Goal: Task Accomplishment & Management: Manage account settings

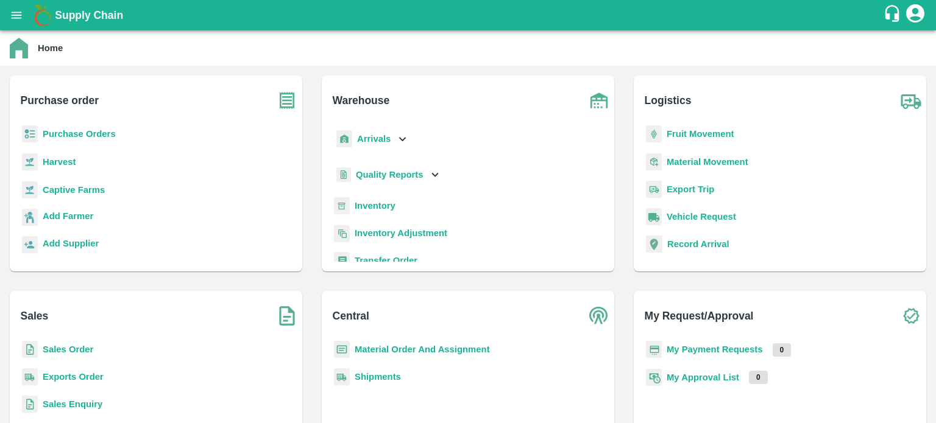
click at [400, 141] on icon at bounding box center [401, 138] width 13 height 13
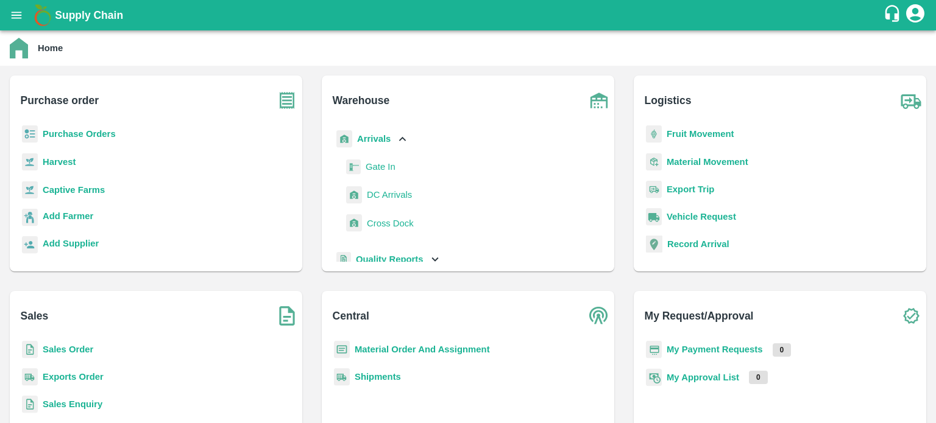
click at [384, 201] on span "DC Arrivals" at bounding box center [389, 194] width 45 height 13
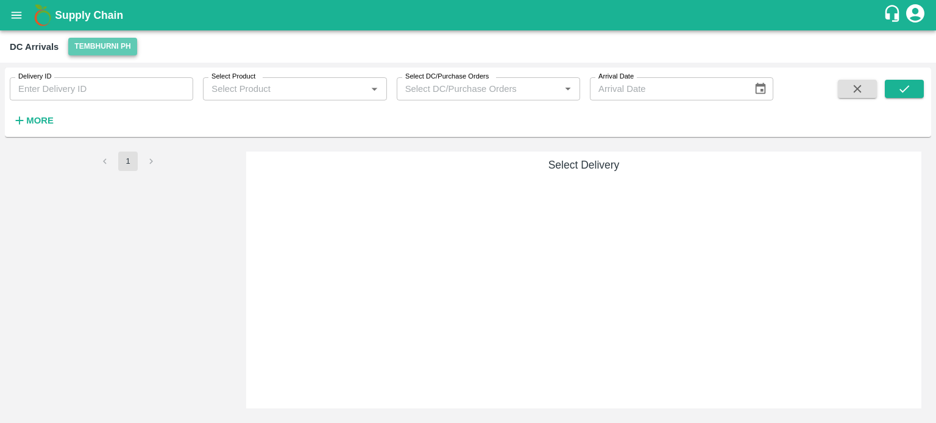
click at [93, 51] on button "Tembhurni PH" at bounding box center [102, 47] width 68 height 18
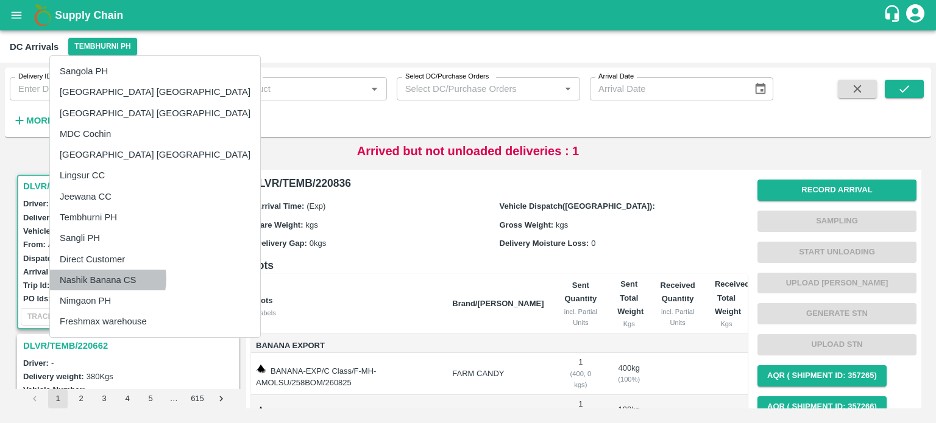
click at [107, 279] on li "Nashik Banana CS" at bounding box center [155, 280] width 210 height 21
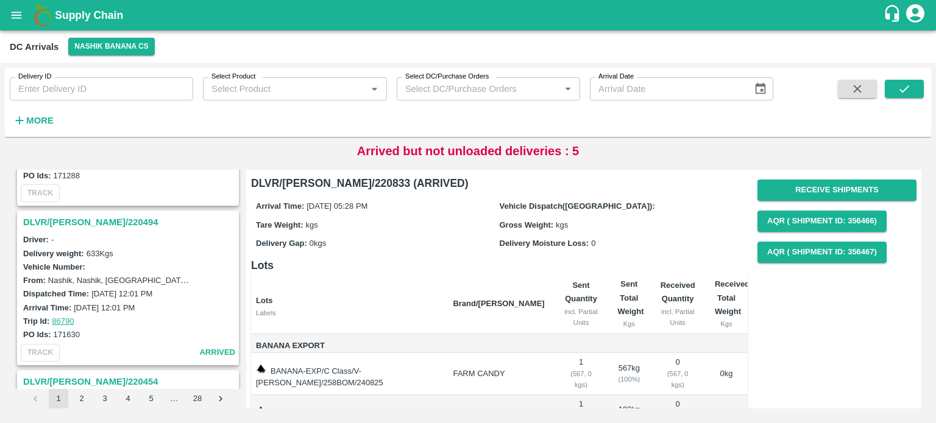
scroll to position [698, 0]
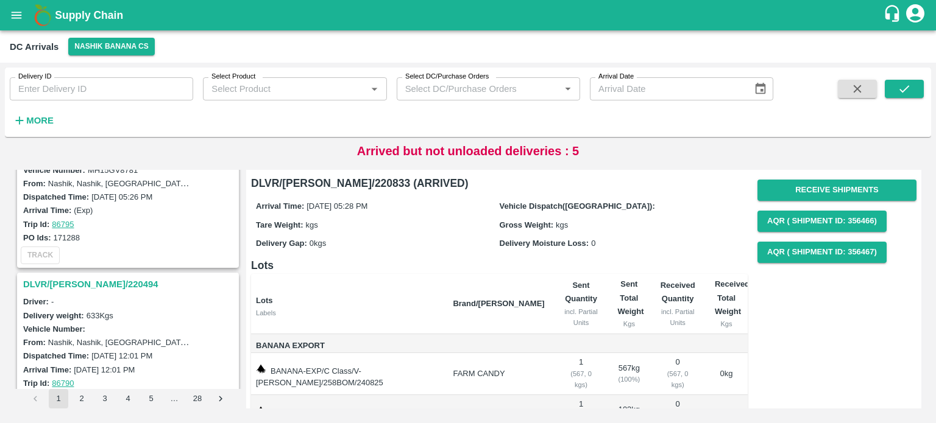
click at [43, 119] on strong "More" at bounding box center [39, 121] width 27 height 10
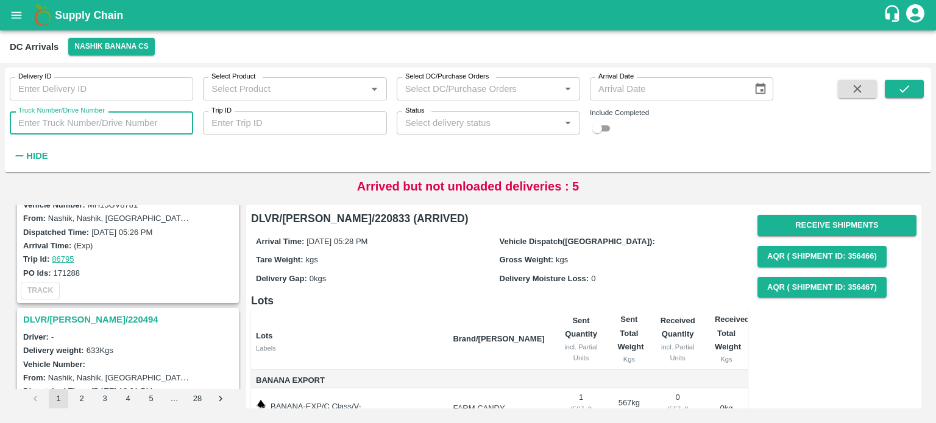
click at [72, 121] on input "Truck Number/Drive Number" at bounding box center [101, 122] width 183 height 23
type input "0749"
click at [602, 129] on input "checkbox" at bounding box center [597, 128] width 44 height 15
checkbox input "true"
click at [897, 92] on icon "submit" at bounding box center [903, 88] width 13 height 13
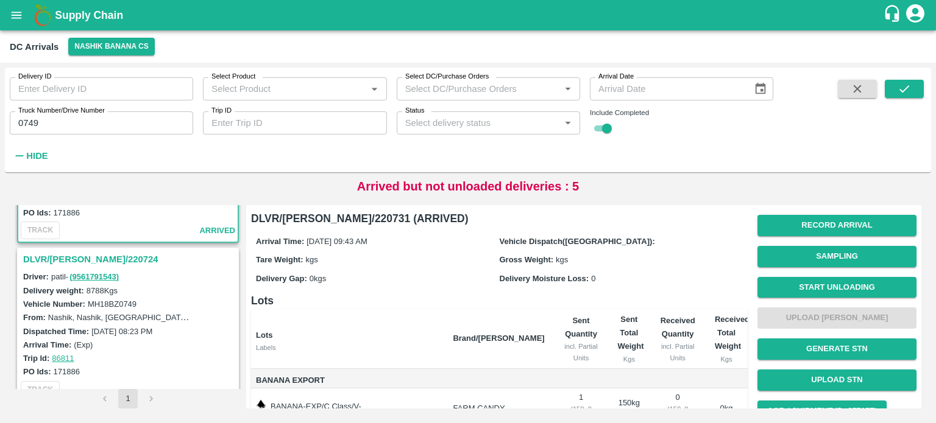
scroll to position [127, 0]
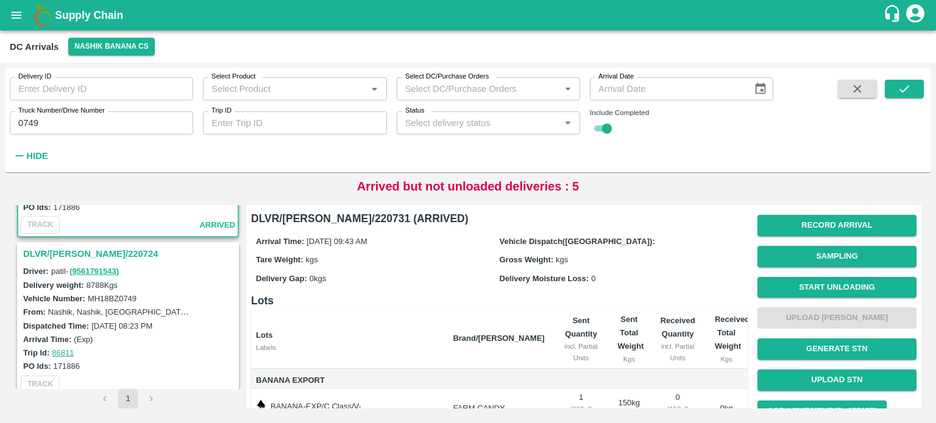
click at [93, 253] on h3 "DLVR/[PERSON_NAME]/220724" at bounding box center [129, 254] width 213 height 16
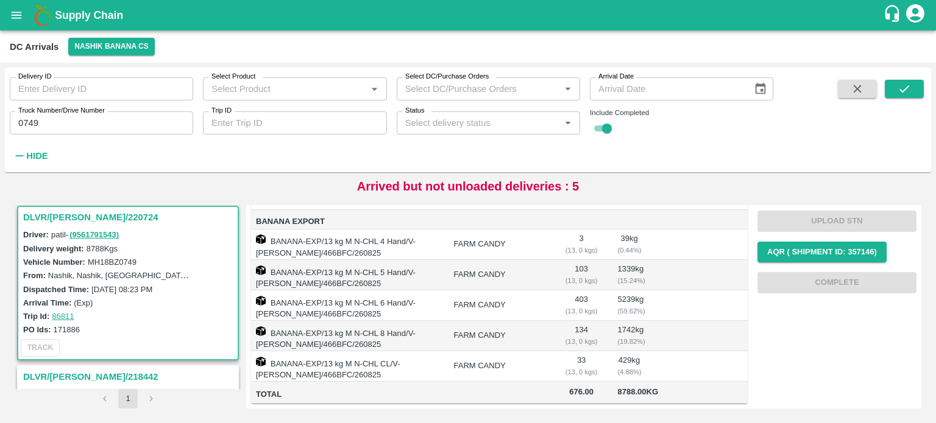
scroll to position [222, 0]
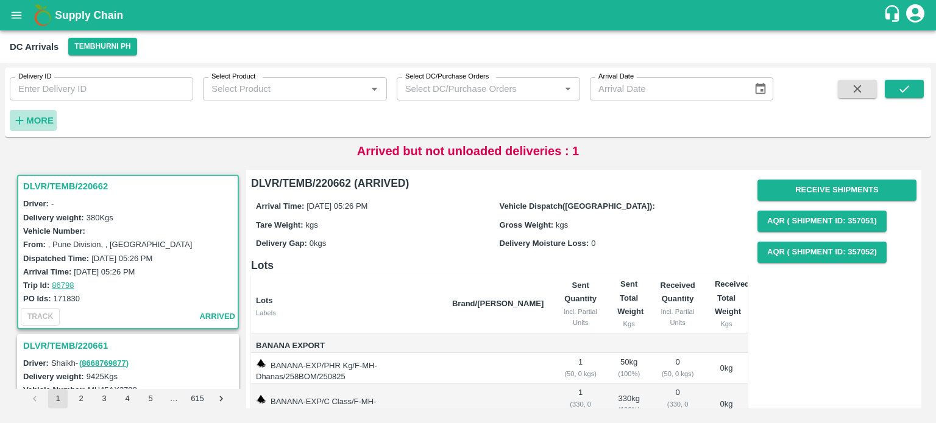
click at [49, 119] on strong "More" at bounding box center [39, 121] width 27 height 10
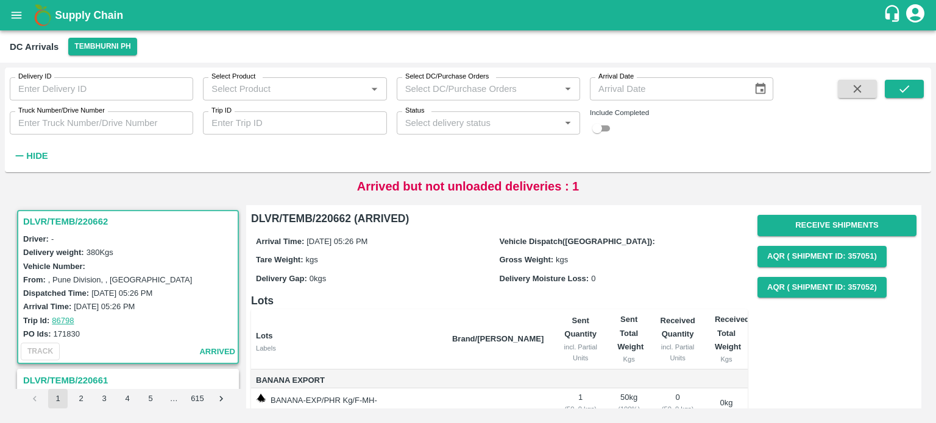
click at [79, 121] on input "Truck Number/Drive Number" at bounding box center [101, 122] width 183 height 23
type input "2181"
click at [598, 131] on input "checkbox" at bounding box center [597, 128] width 44 height 15
checkbox input "true"
click at [906, 92] on icon "submit" at bounding box center [903, 88] width 13 height 13
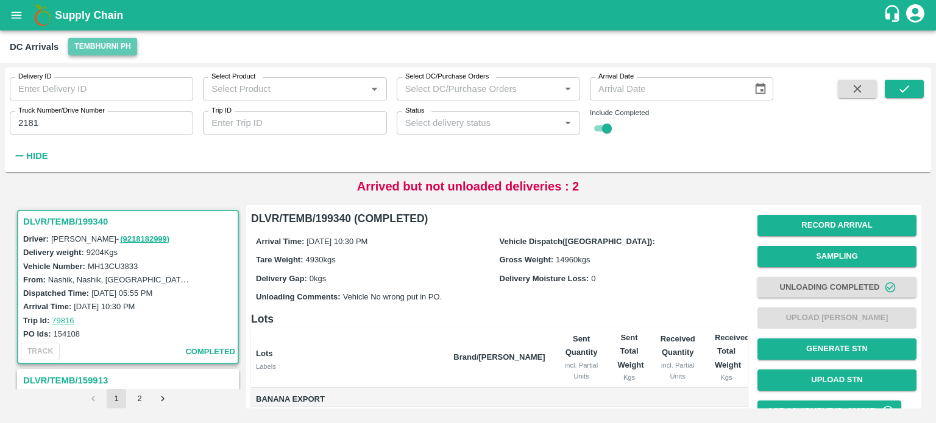
click at [121, 40] on button "Tembhurni PH" at bounding box center [102, 47] width 68 height 18
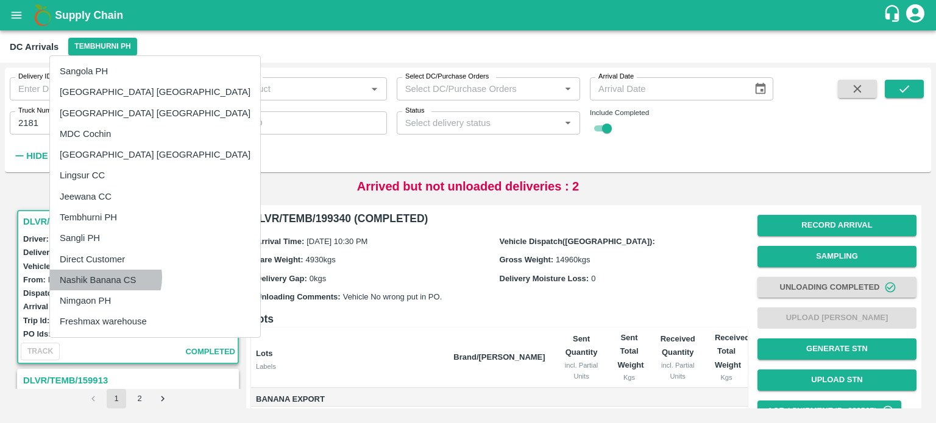
click at [105, 278] on li "Nashik Banana CS" at bounding box center [155, 280] width 210 height 21
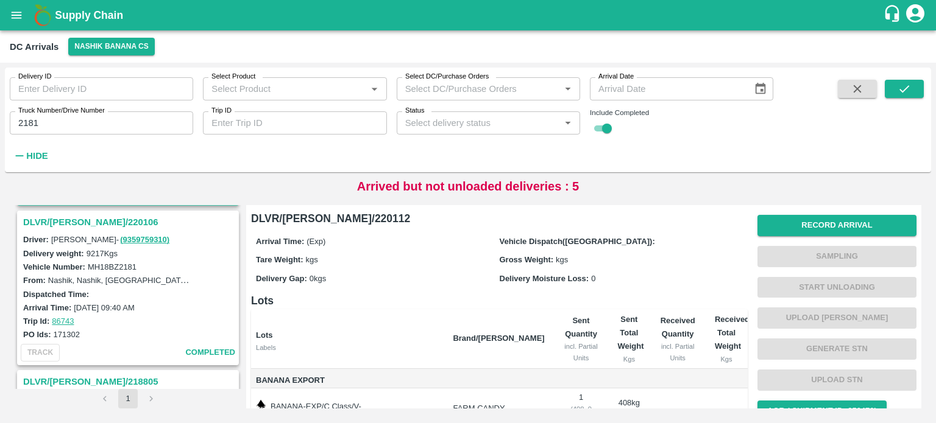
scroll to position [158, 0]
click at [94, 219] on h3 "DLVR/[PERSON_NAME]/220106" at bounding box center [129, 222] width 213 height 16
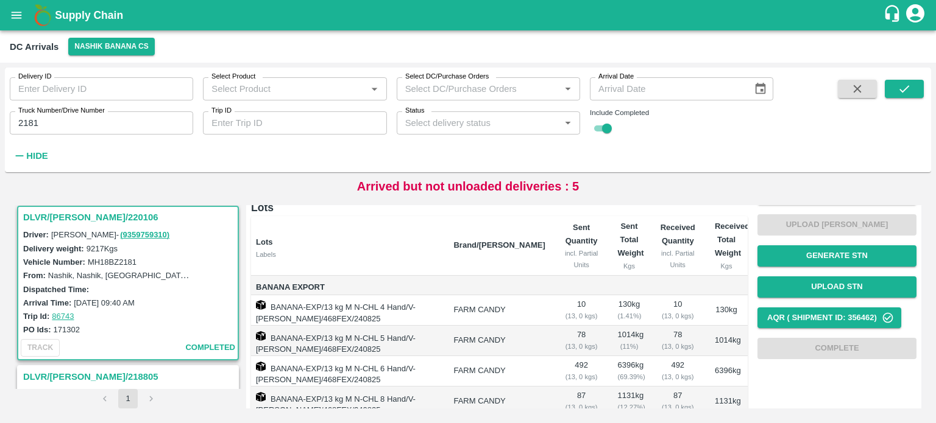
scroll to position [233, 0]
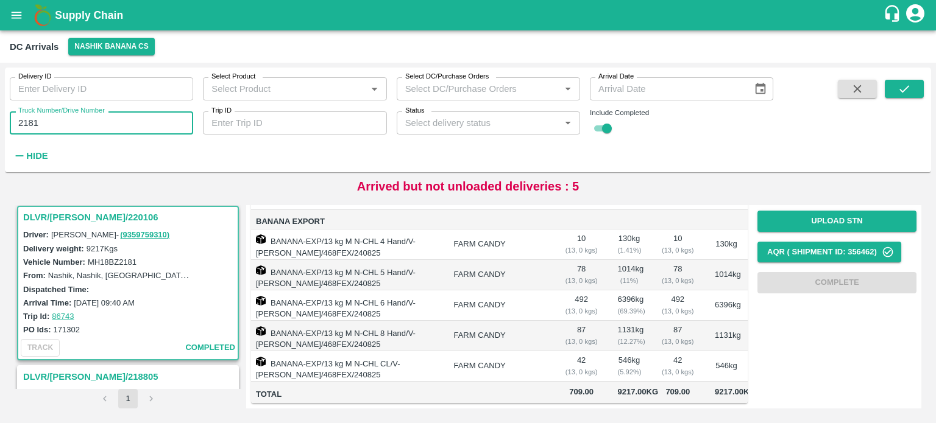
click at [29, 122] on input "2181" at bounding box center [101, 122] width 183 height 23
type input "2181"
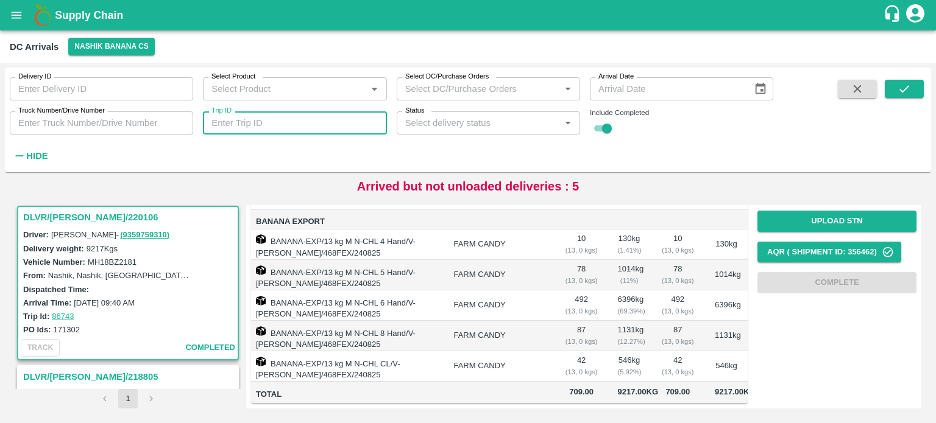
click at [296, 119] on input "Trip ID" at bounding box center [294, 122] width 183 height 23
click at [903, 88] on icon "submit" at bounding box center [903, 88] width 13 height 13
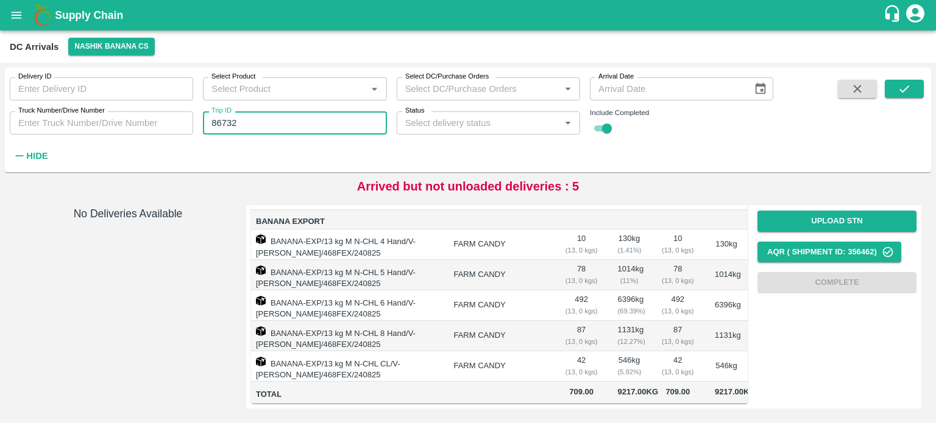
click at [225, 119] on input "86732" at bounding box center [294, 122] width 183 height 23
type input "86732"
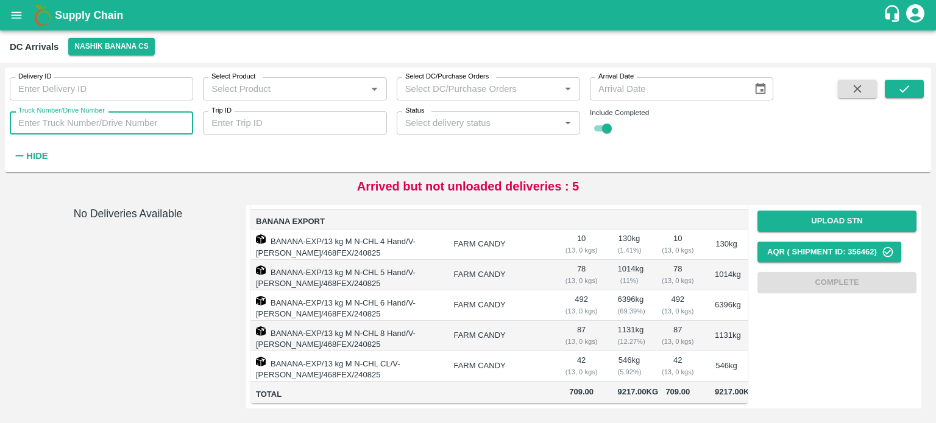
click at [71, 124] on input "Truck Number/Drive Number" at bounding box center [101, 122] width 183 height 23
type input "8781"
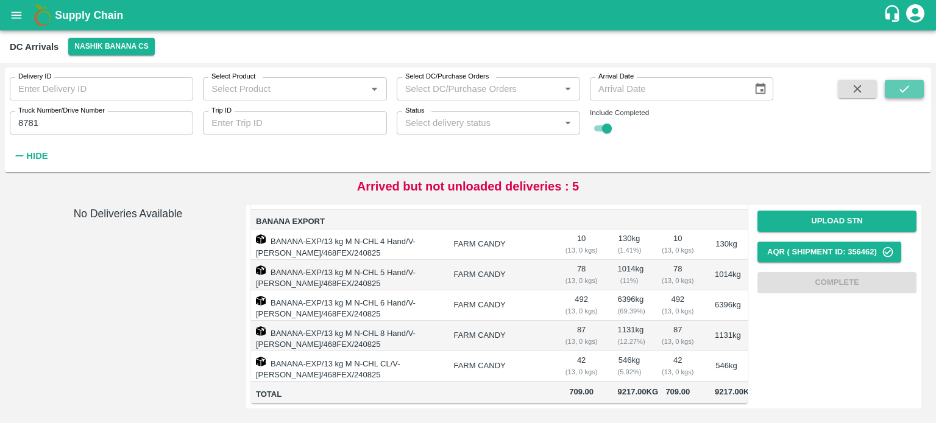
click at [906, 95] on icon "submit" at bounding box center [903, 88] width 13 height 13
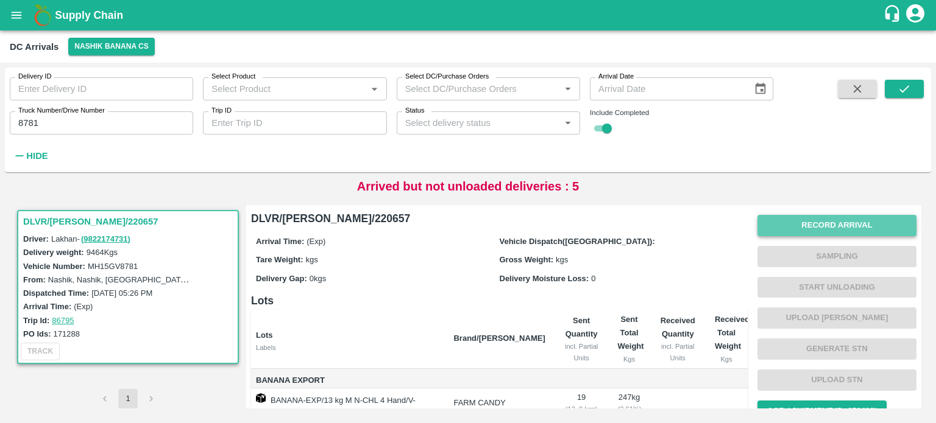
click at [828, 221] on button "Record Arrival" at bounding box center [836, 225] width 159 height 21
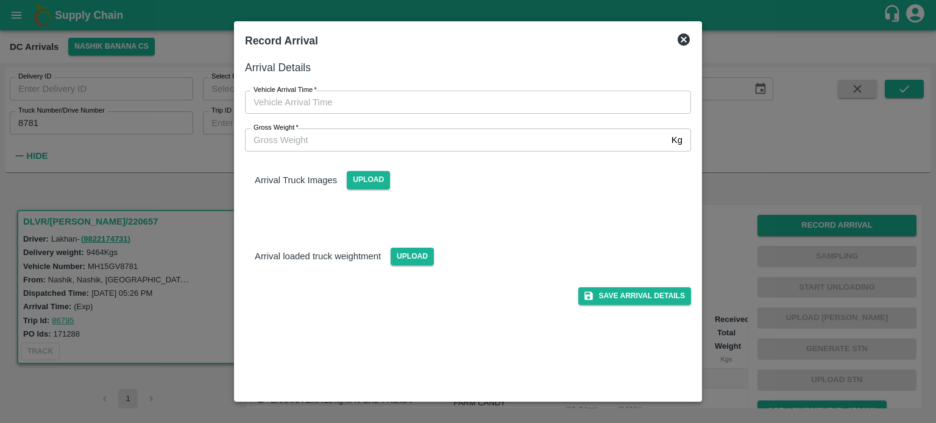
type input "DD/MM/YYYY hh:mm aa"
click at [412, 109] on input "DD/MM/YYYY hh:mm aa" at bounding box center [463, 102] width 437 height 23
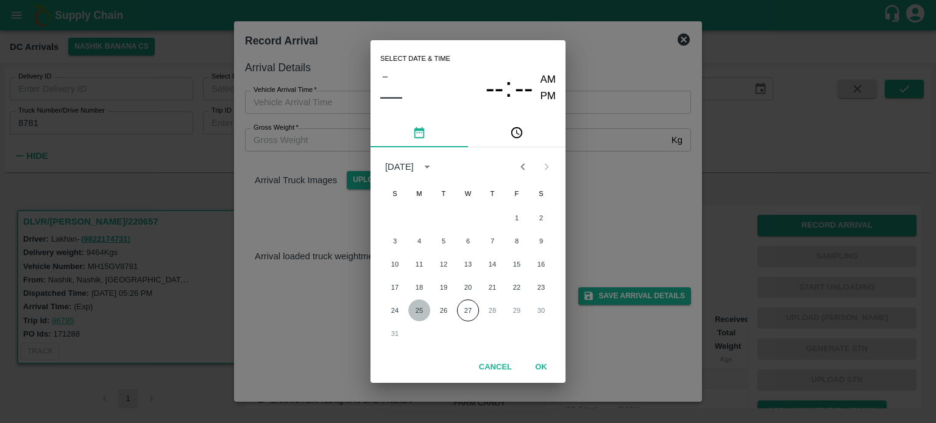
click at [421, 313] on button "25" at bounding box center [419, 311] width 22 height 22
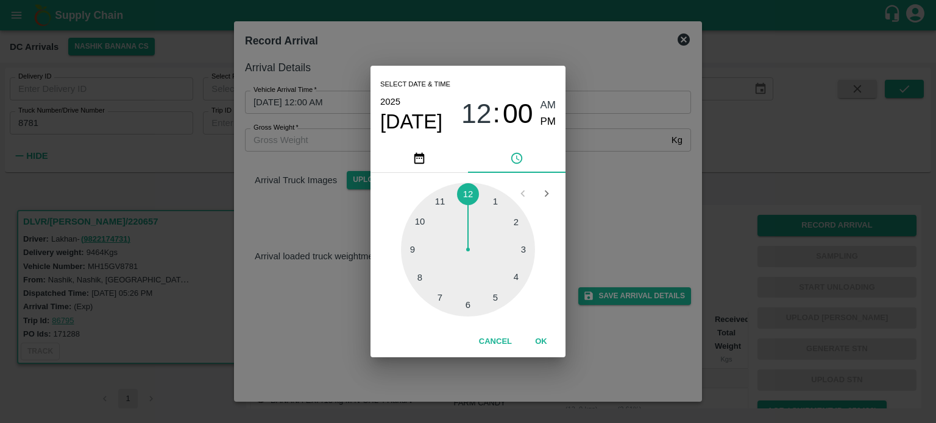
click at [465, 309] on div at bounding box center [468, 250] width 134 height 134
type input "[DATE] 06:00 AM"
click at [647, 222] on div "Select date & time [DATE] 06 : 00 AM PM 05 10 15 20 25 30 35 40 45 50 55 00 Can…" at bounding box center [468, 211] width 936 height 423
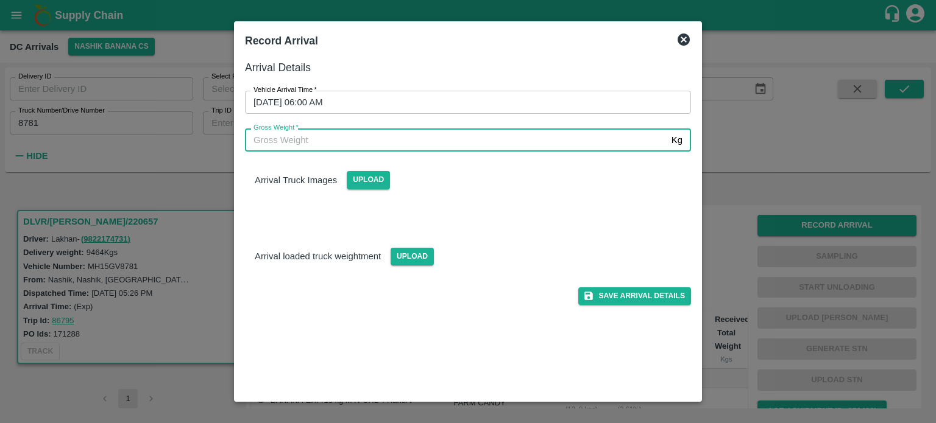
click at [395, 141] on input "Gross Weight   *" at bounding box center [455, 140] width 421 height 23
type input "16630"
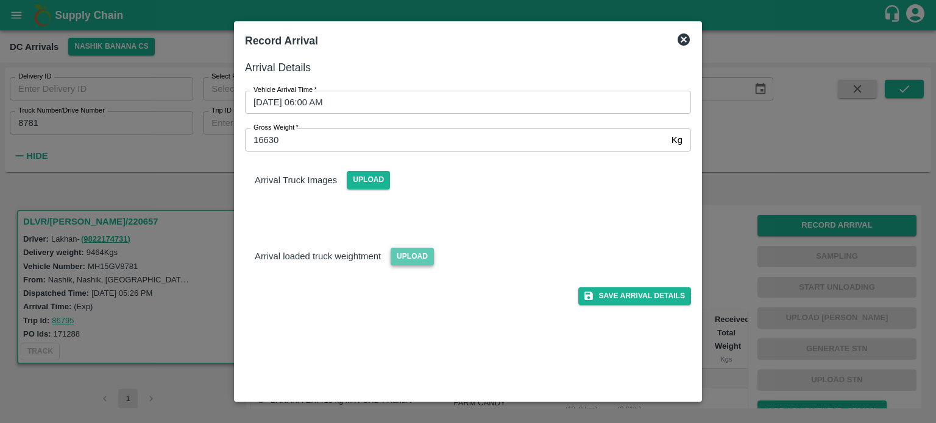
click at [406, 258] on span "Upload" at bounding box center [411, 257] width 43 height 18
click at [0, 0] on input "Upload" at bounding box center [0, 0] width 0 height 0
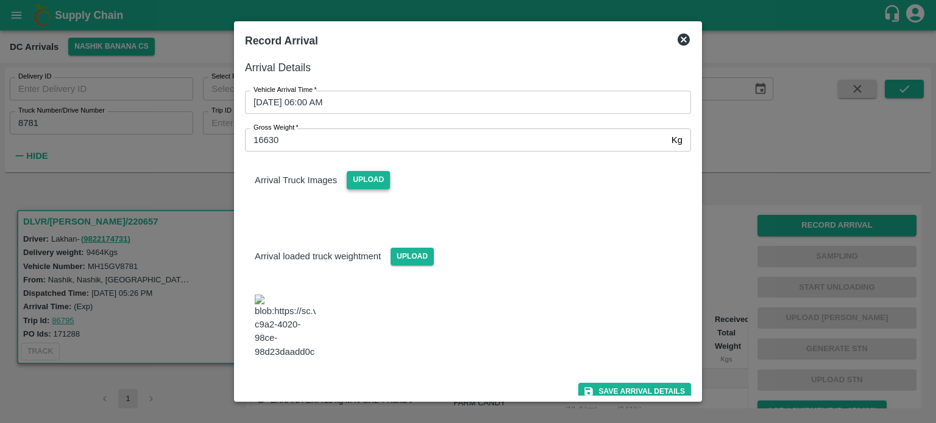
click at [347, 177] on span "Upload" at bounding box center [368, 180] width 43 height 18
click at [0, 0] on input "Upload" at bounding box center [0, 0] width 0 height 0
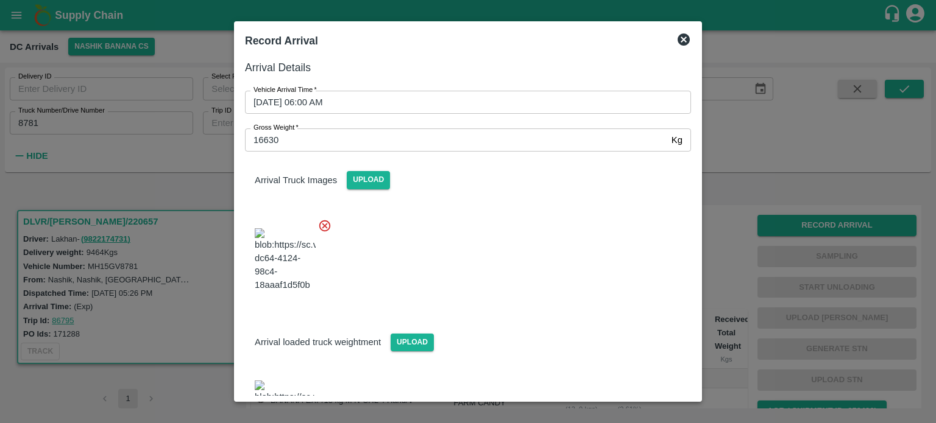
click at [580, 259] on div at bounding box center [463, 257] width 456 height 96
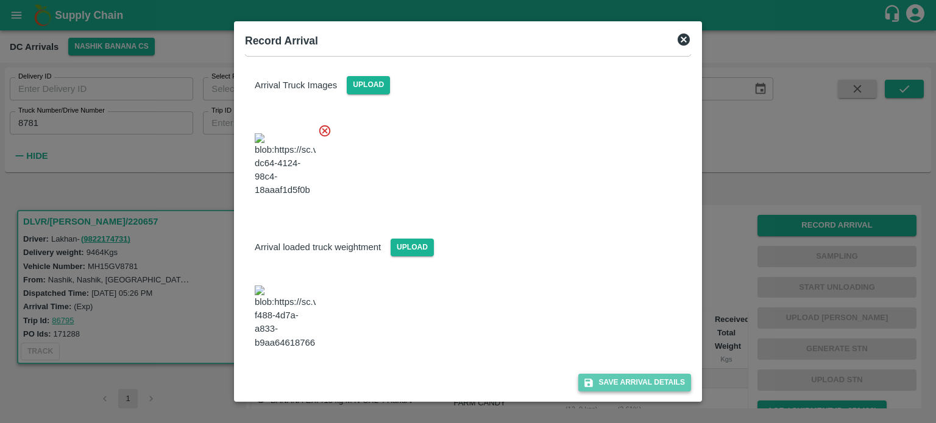
click at [624, 386] on button "Save Arrival Details" at bounding box center [634, 383] width 113 height 18
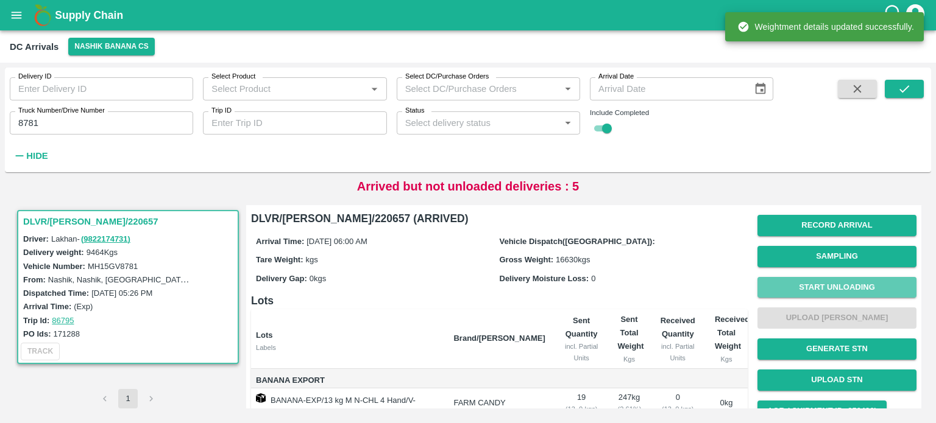
click at [827, 289] on button "Start Unloading" at bounding box center [836, 287] width 159 height 21
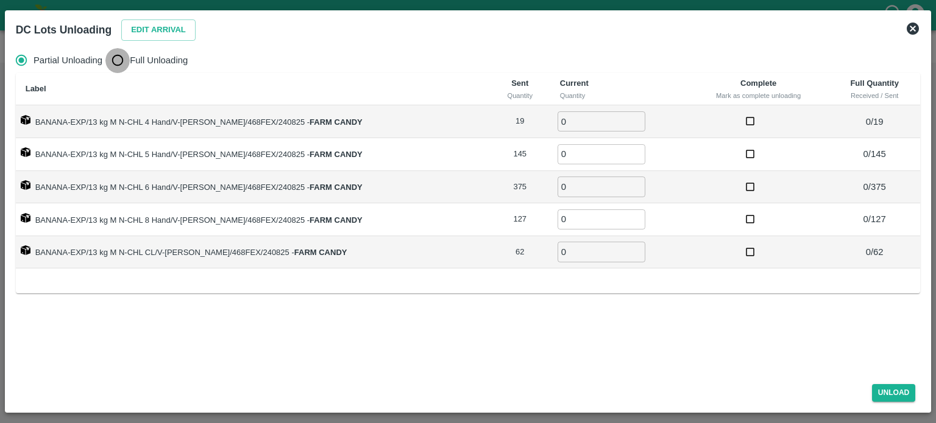
click at [124, 62] on input "Full Unloading" at bounding box center [117, 60] width 24 height 24
radio input "true"
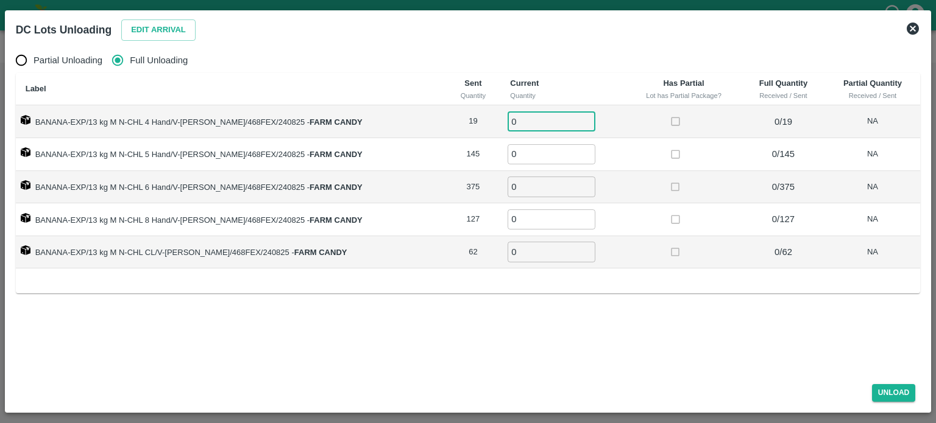
click at [512, 122] on input "0" at bounding box center [551, 121] width 88 height 20
type input "19"
type input "145"
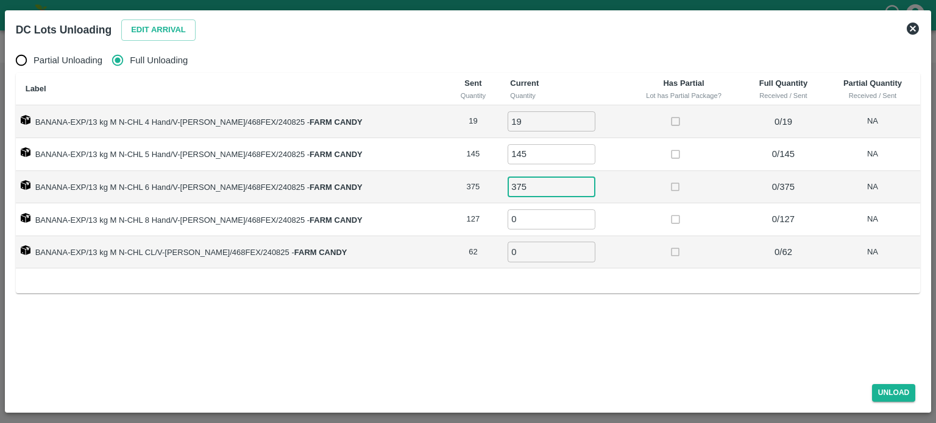
type input "375"
type input "127"
type input "62"
click at [897, 397] on button "Unload" at bounding box center [894, 393] width 44 height 18
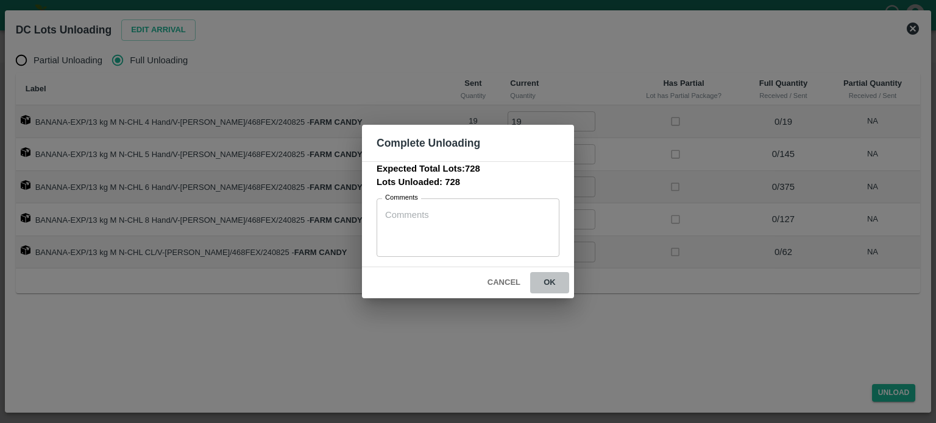
click at [546, 283] on button "ok" at bounding box center [549, 282] width 39 height 21
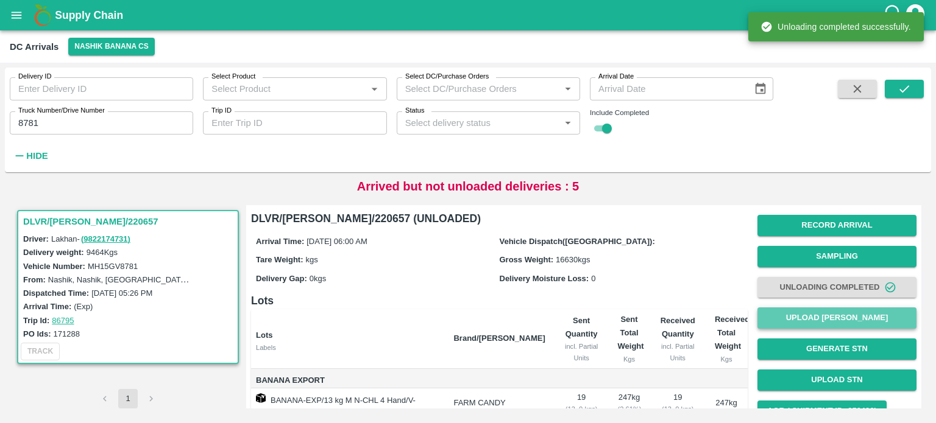
click at [828, 325] on button "Upload [PERSON_NAME]" at bounding box center [836, 318] width 159 height 21
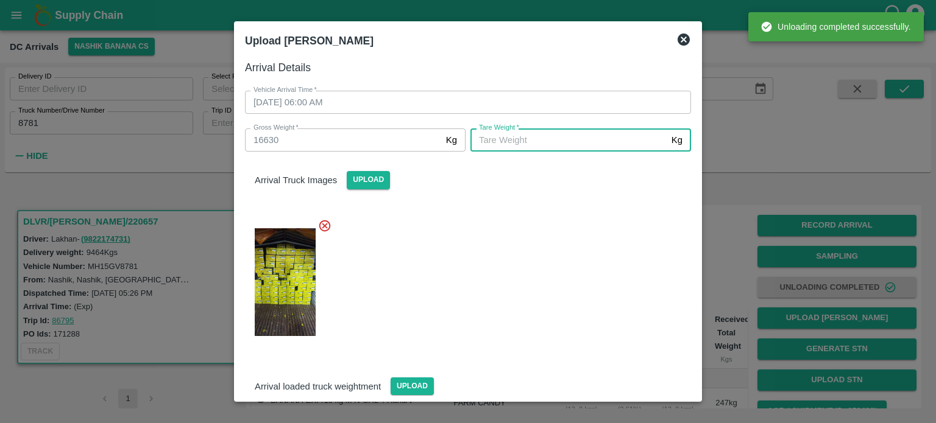
click at [538, 141] on input "[PERSON_NAME]   *" at bounding box center [568, 140] width 196 height 23
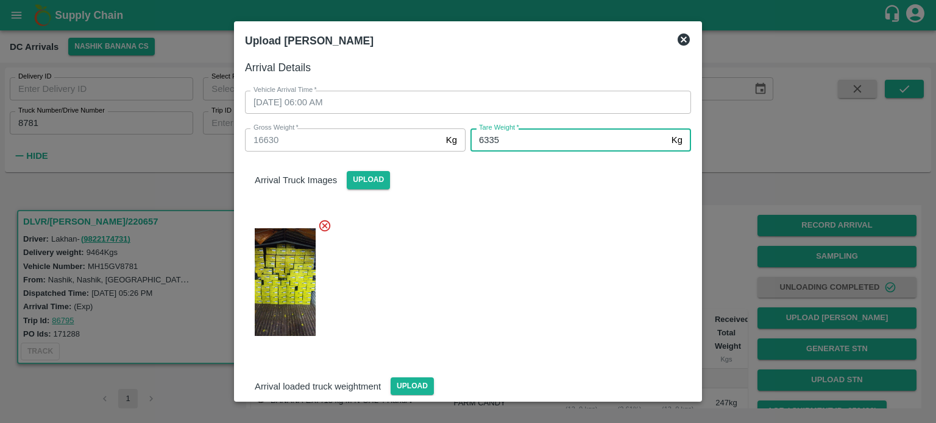
type input "6335"
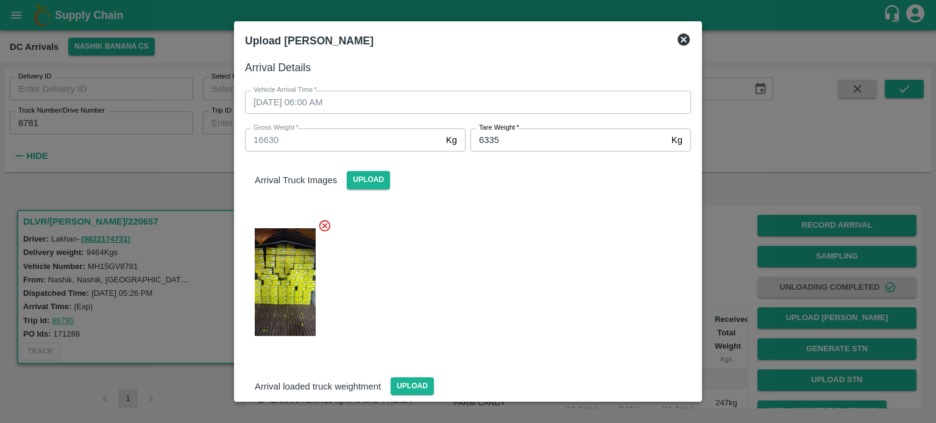
click at [547, 264] on div at bounding box center [463, 279] width 456 height 140
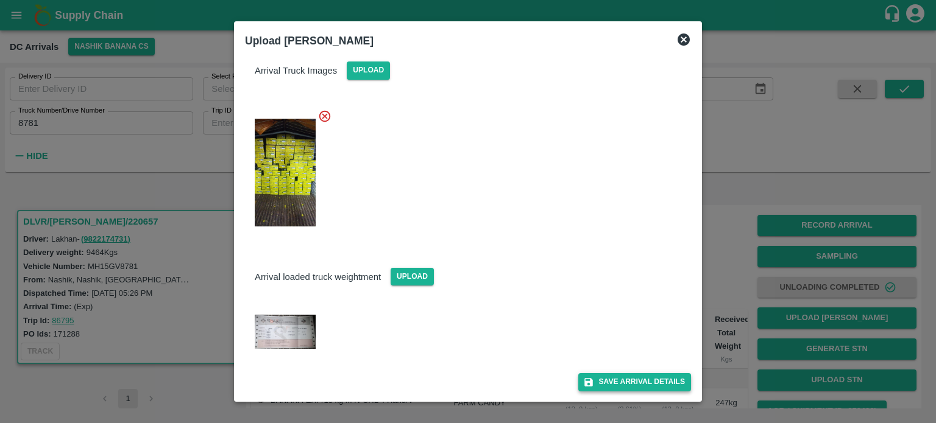
click at [624, 380] on button "Save Arrival Details" at bounding box center [634, 382] width 113 height 18
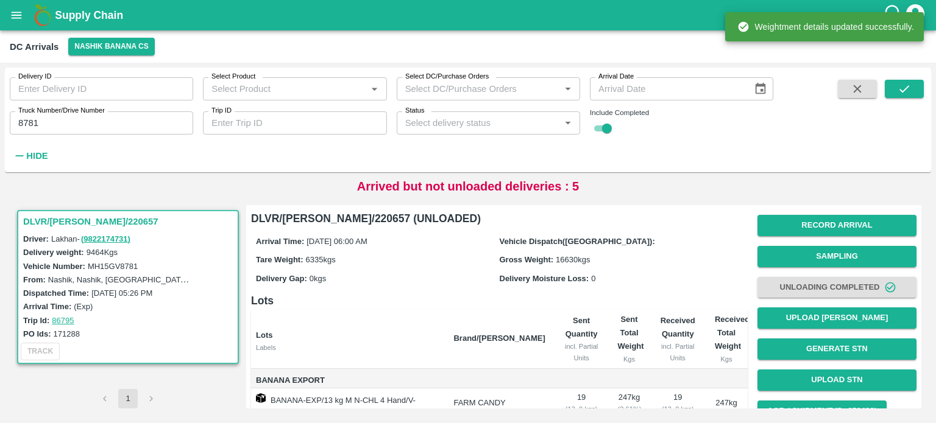
scroll to position [129, 0]
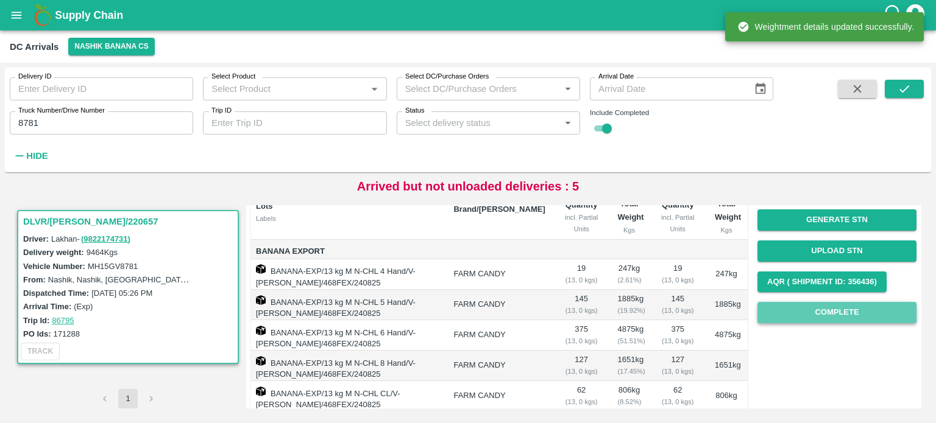
click at [827, 313] on button "Complete" at bounding box center [836, 312] width 159 height 21
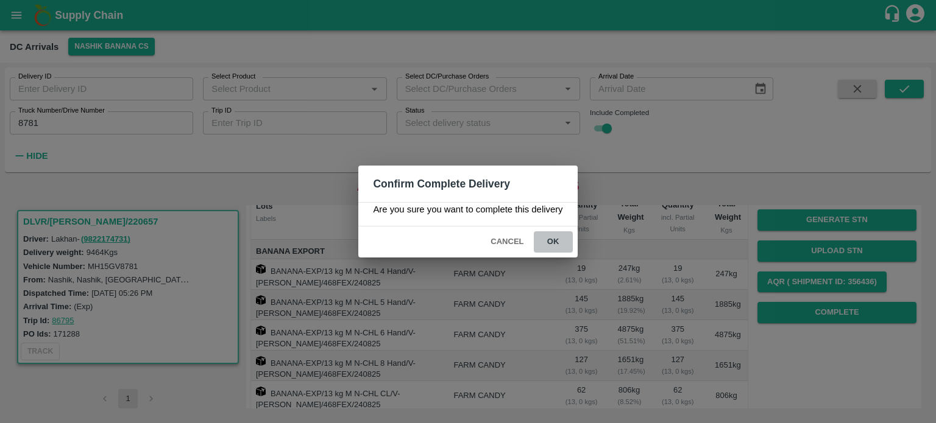
click at [555, 238] on button "ok" at bounding box center [553, 241] width 39 height 21
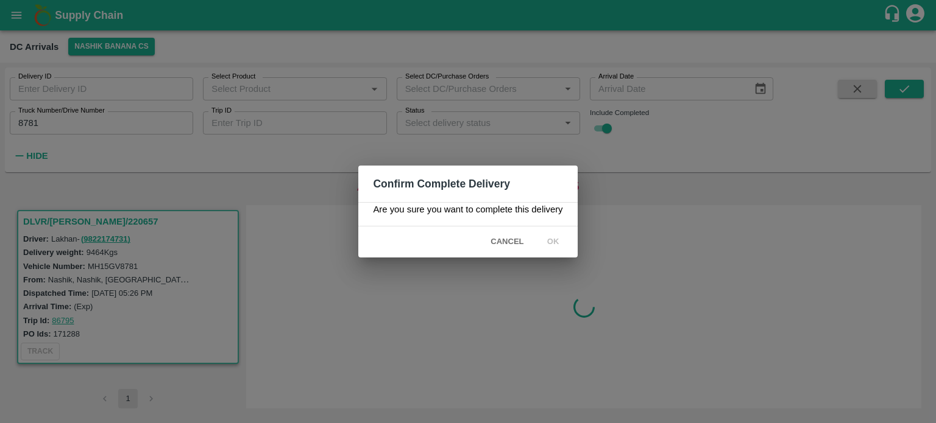
scroll to position [0, 0]
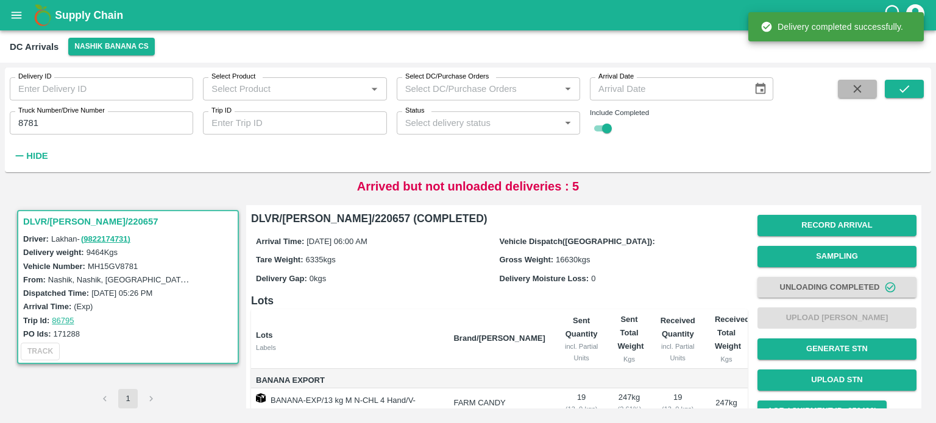
click at [853, 91] on icon "button" at bounding box center [856, 88] width 13 height 13
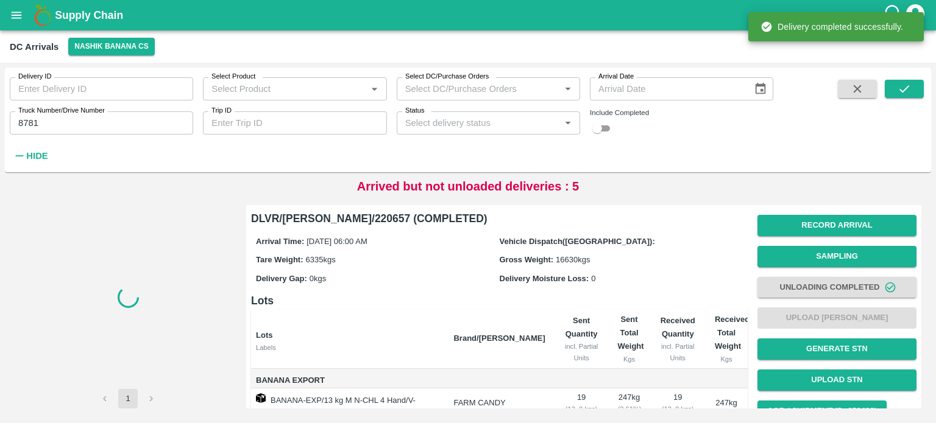
checkbox input "false"
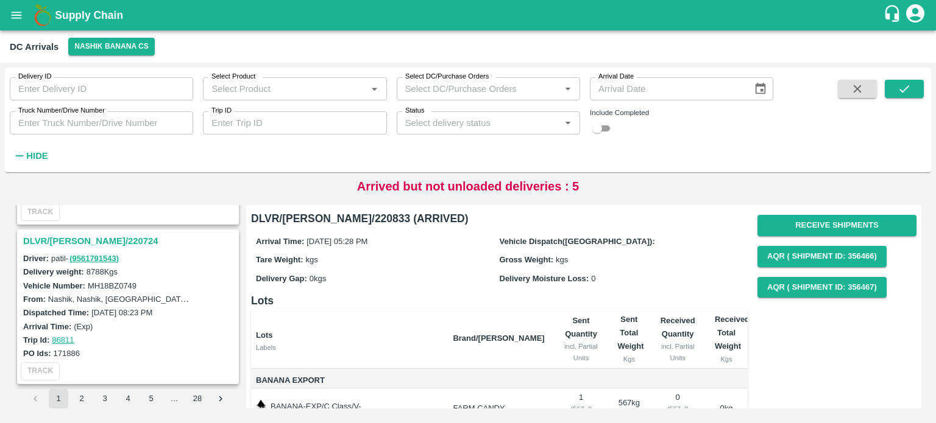
scroll to position [457, 0]
click at [76, 240] on h3 "DLVR/[PERSON_NAME]/220724" at bounding box center [129, 242] width 213 height 16
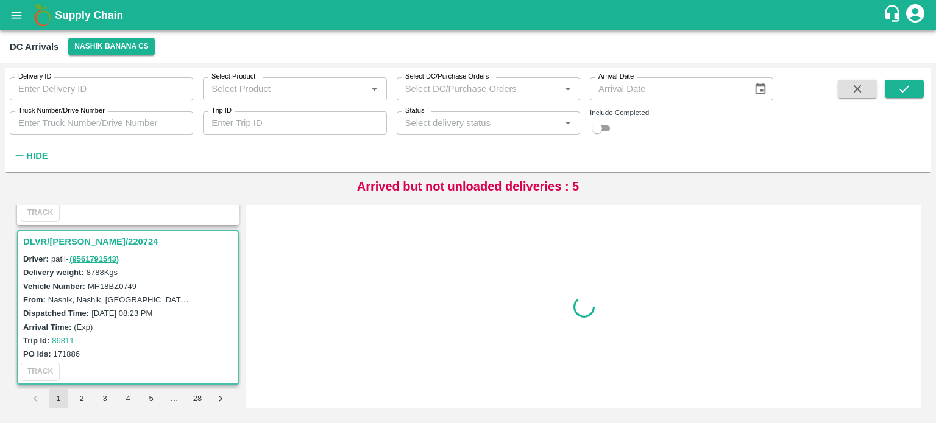
scroll to position [480, 0]
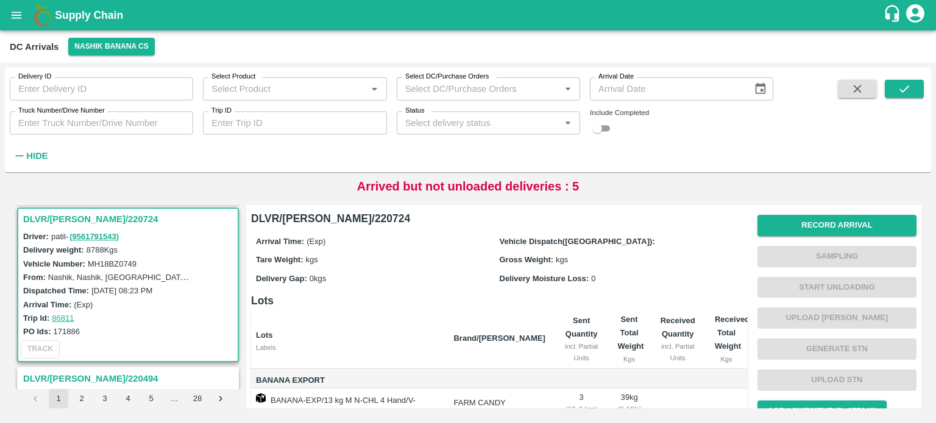
click at [107, 264] on label "MH18BZ0749" at bounding box center [112, 263] width 49 height 9
copy label "MH18BZ0749"
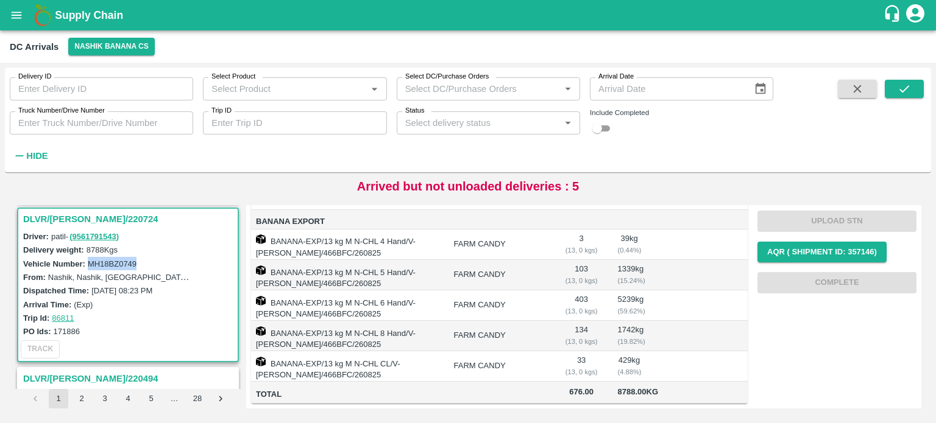
scroll to position [0, 0]
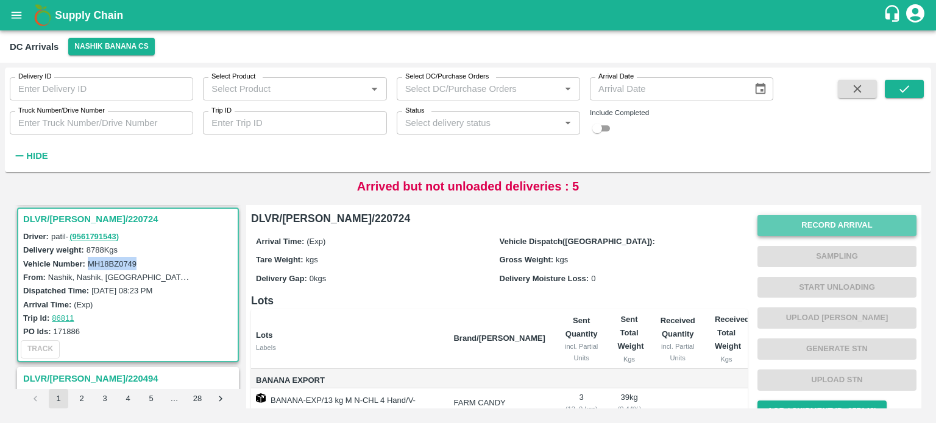
click at [831, 228] on button "Record Arrival" at bounding box center [836, 225] width 159 height 21
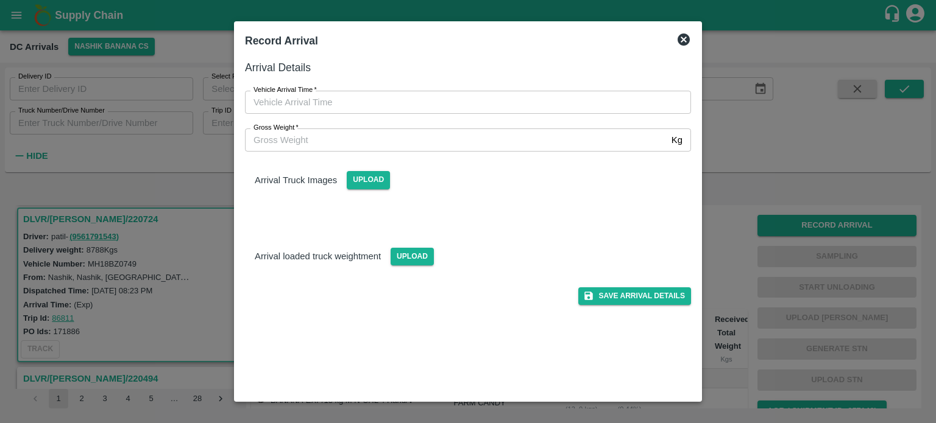
click at [509, 138] on input "Gross Weight   *" at bounding box center [455, 140] width 421 height 23
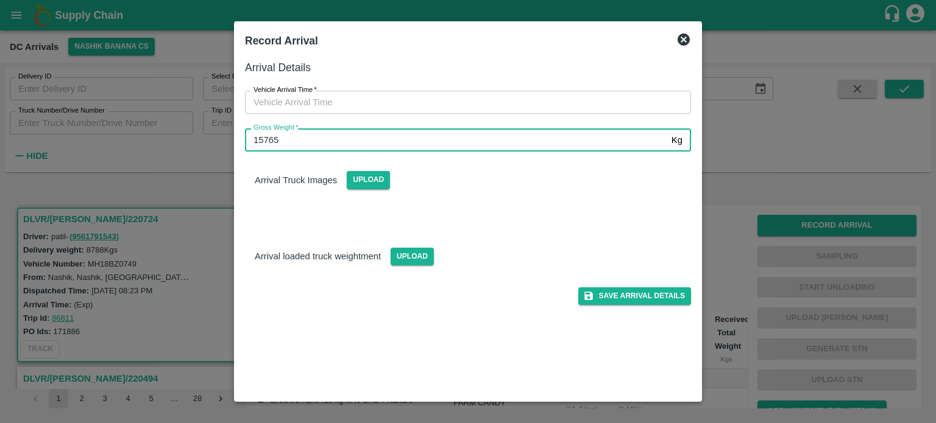
type input "15765"
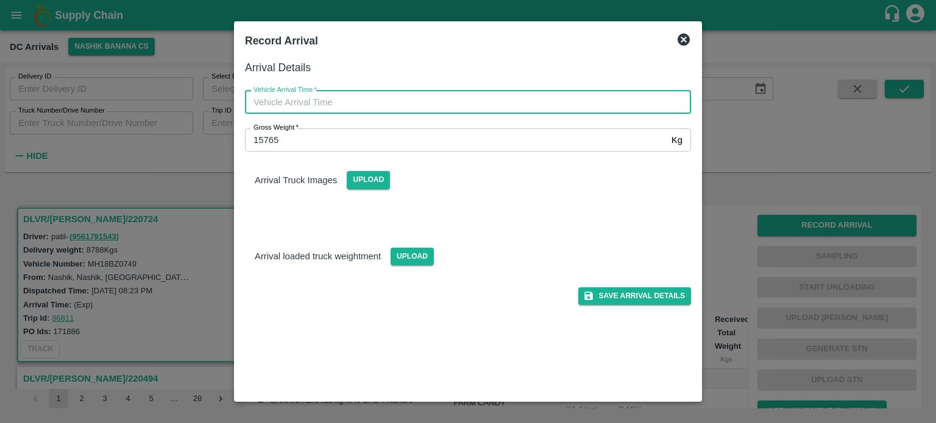
type input "DD/MM/YYYY hh:mm aa"
click at [462, 102] on input "DD/MM/YYYY hh:mm aa" at bounding box center [463, 102] width 437 height 23
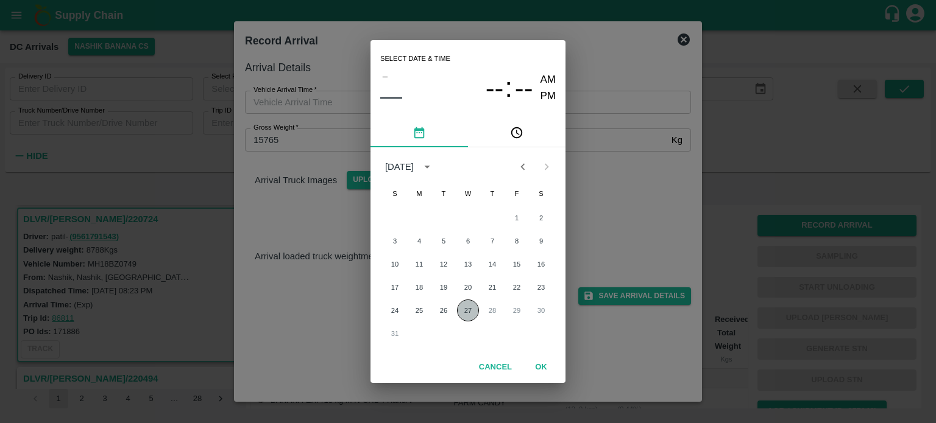
click at [470, 312] on button "27" at bounding box center [468, 311] width 22 height 22
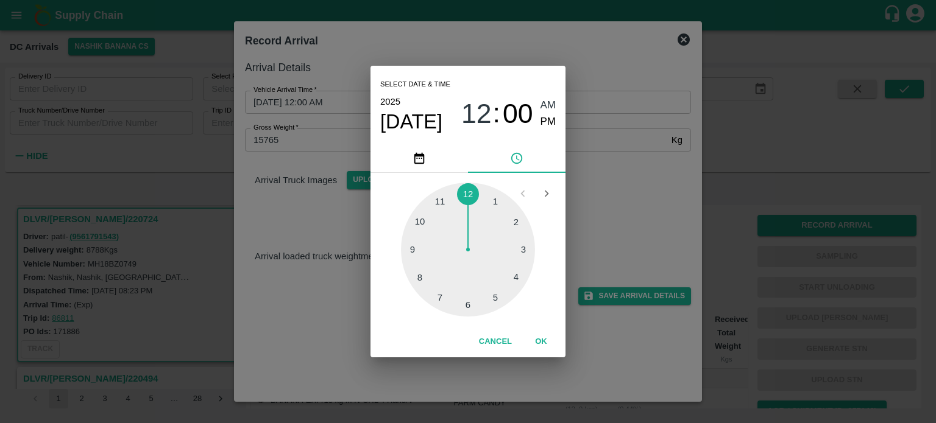
click at [423, 280] on div at bounding box center [468, 250] width 134 height 134
click at [420, 221] on div at bounding box center [468, 250] width 134 height 134
type input "[DATE] 08:50 AM"
click at [588, 206] on div "Select date & time [DATE] 08 : 50 AM PM 05 10 15 20 25 30 35 40 45 50 55 00 Can…" at bounding box center [468, 211] width 936 height 423
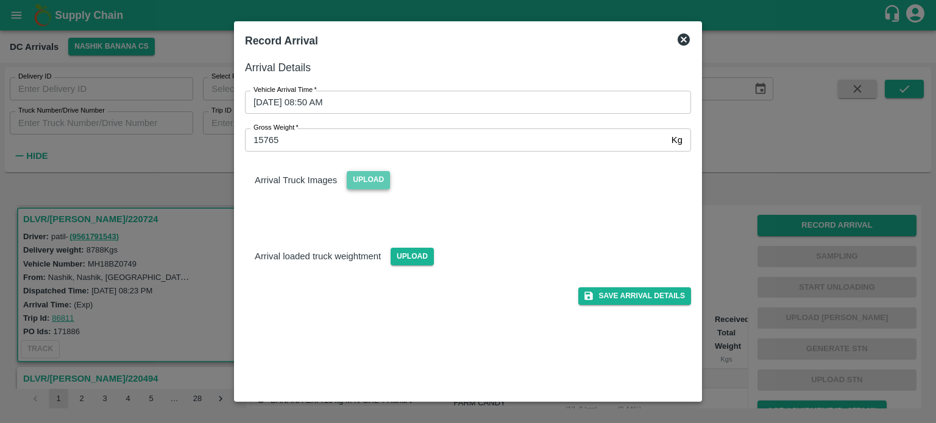
click at [373, 183] on span "Upload" at bounding box center [368, 180] width 43 height 18
click at [0, 0] on input "Upload" at bounding box center [0, 0] width 0 height 0
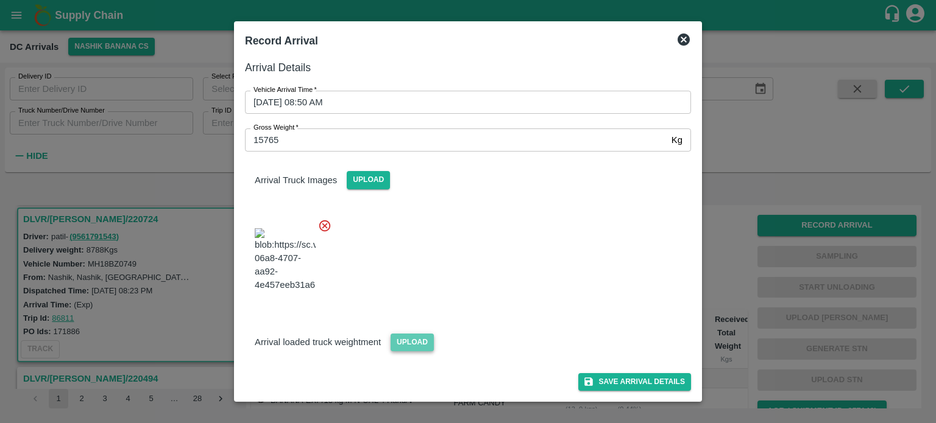
click at [412, 351] on span "Upload" at bounding box center [411, 343] width 43 height 18
click at [0, 0] on input "Upload" at bounding box center [0, 0] width 0 height 0
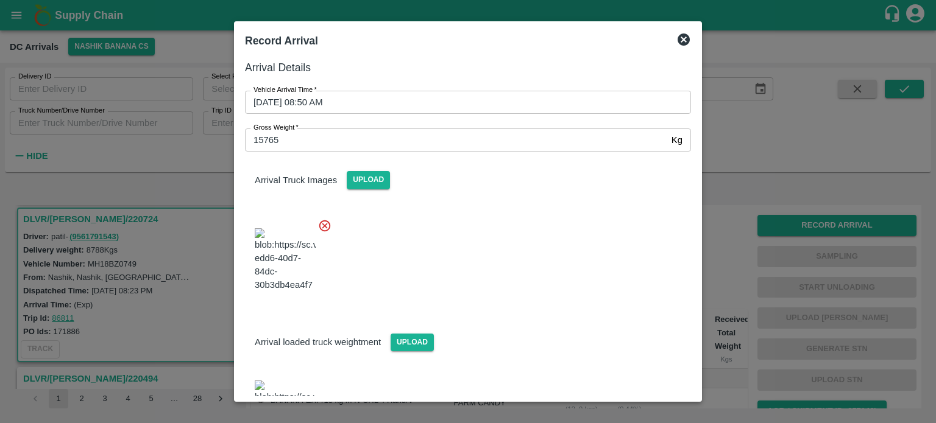
click at [493, 284] on div at bounding box center [463, 257] width 456 height 96
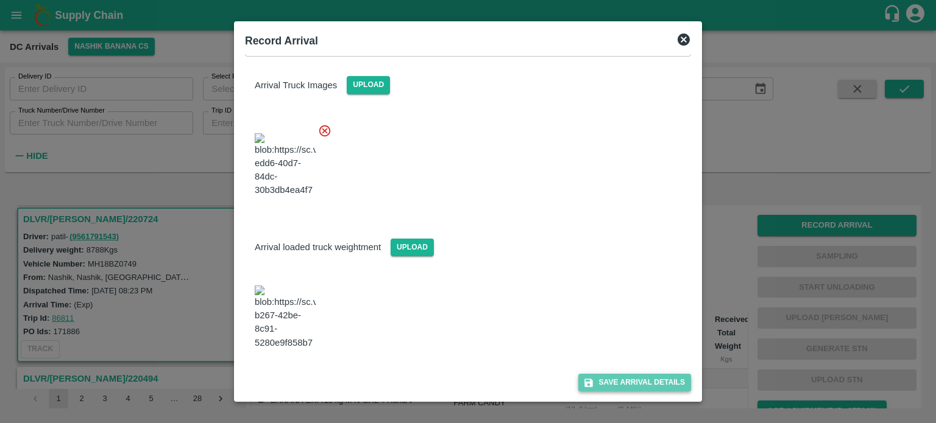
click at [623, 382] on button "Save Arrival Details" at bounding box center [634, 383] width 113 height 18
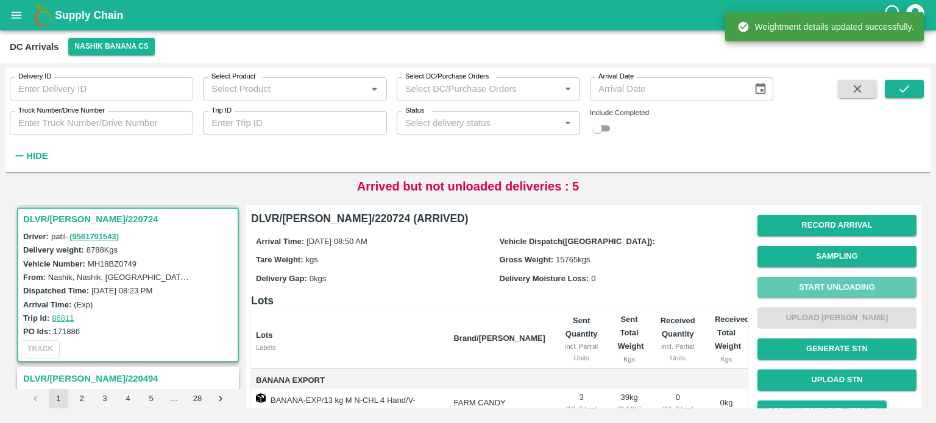
click at [842, 286] on button "Start Unloading" at bounding box center [836, 287] width 159 height 21
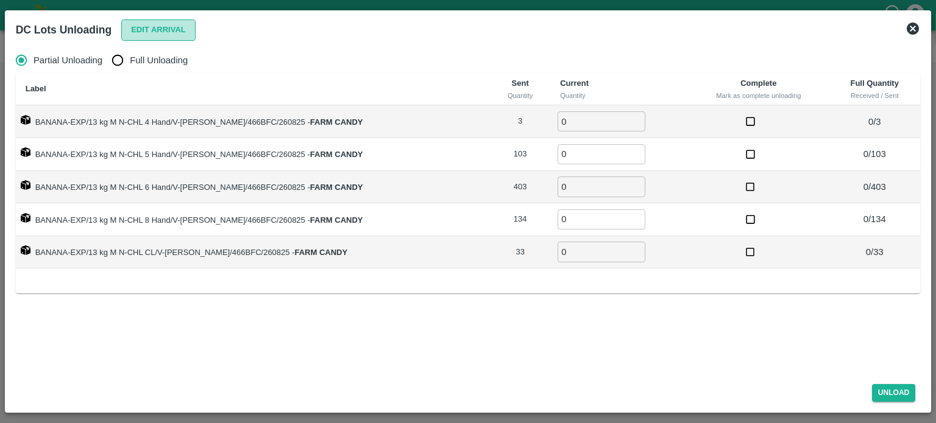
click at [153, 21] on button "Edit Arrival" at bounding box center [158, 29] width 74 height 21
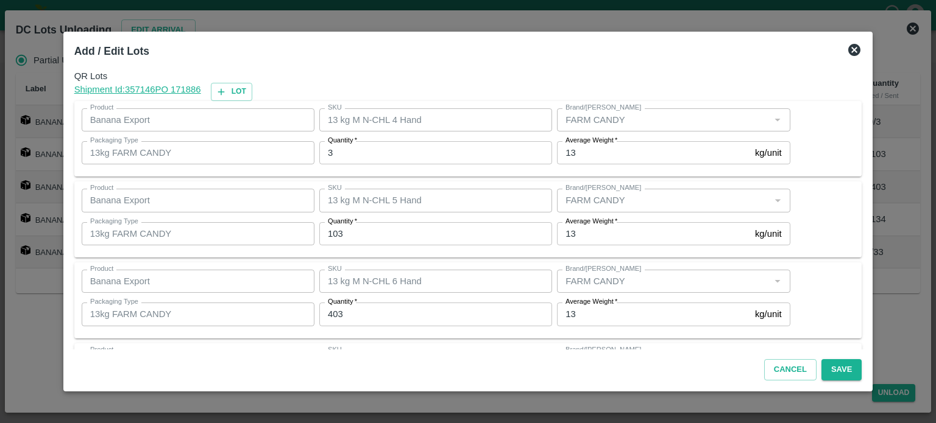
click at [345, 158] on input "3" at bounding box center [435, 152] width 233 height 23
type input "2"
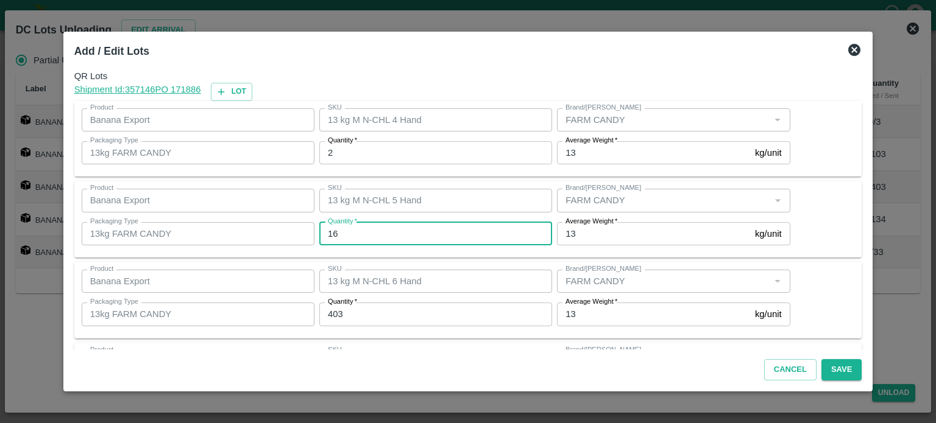
type input "16"
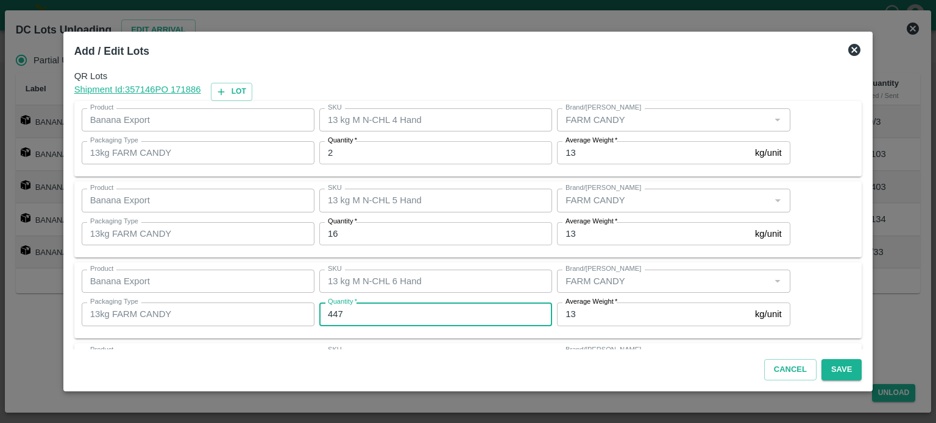
type input "447"
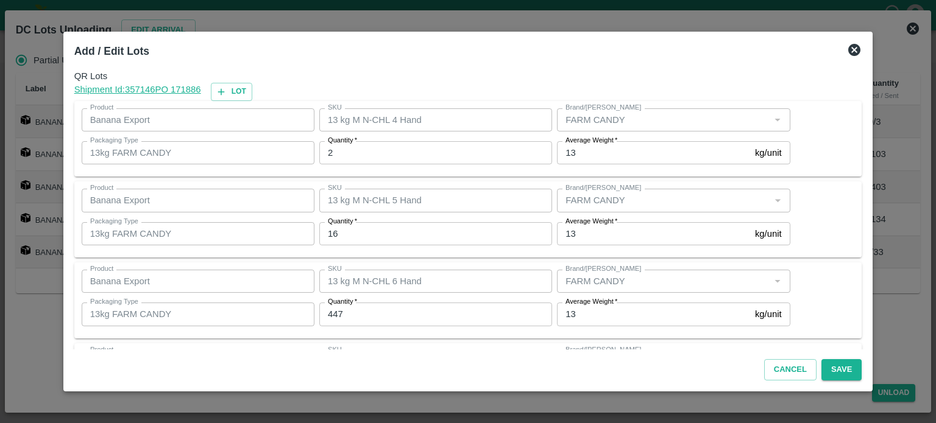
scroll to position [160, 0]
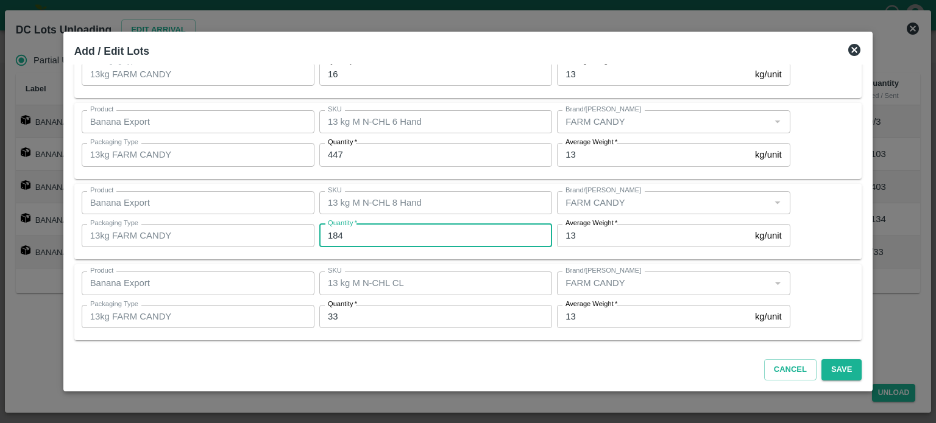
type input "184"
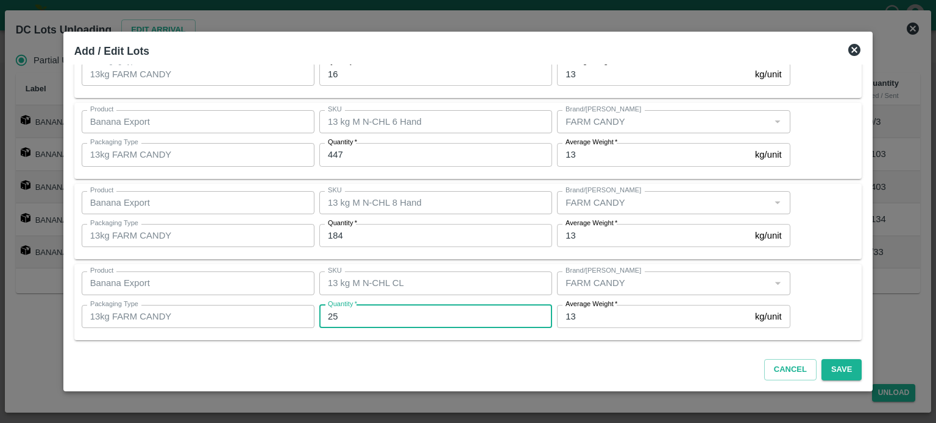
type input "25"
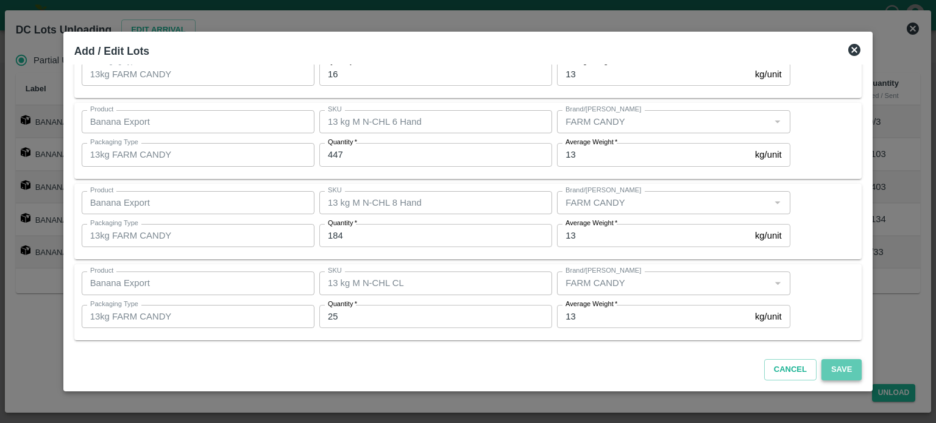
click at [831, 371] on button "Save" at bounding box center [841, 369] width 40 height 21
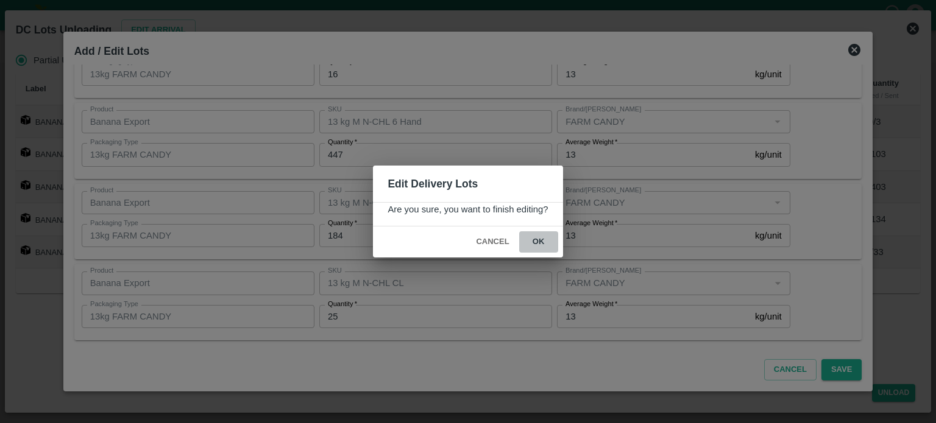
click at [537, 242] on button "ok" at bounding box center [538, 241] width 39 height 21
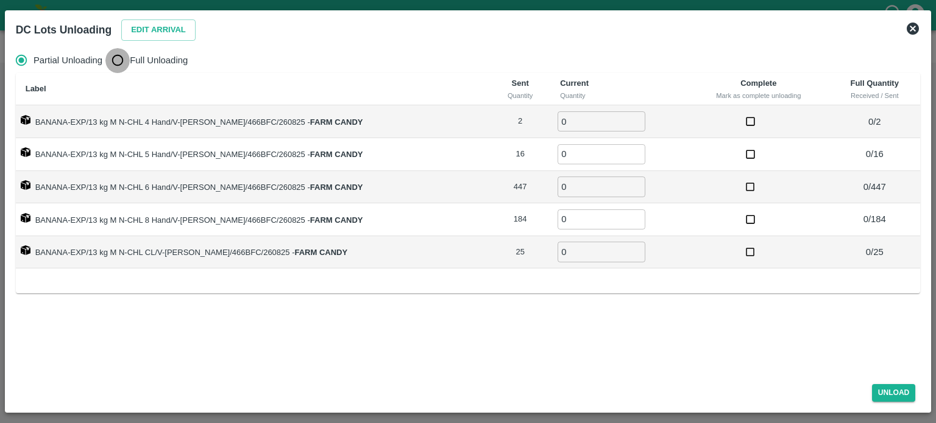
click at [123, 58] on input "Full Unloading" at bounding box center [117, 60] width 24 height 24
radio input "true"
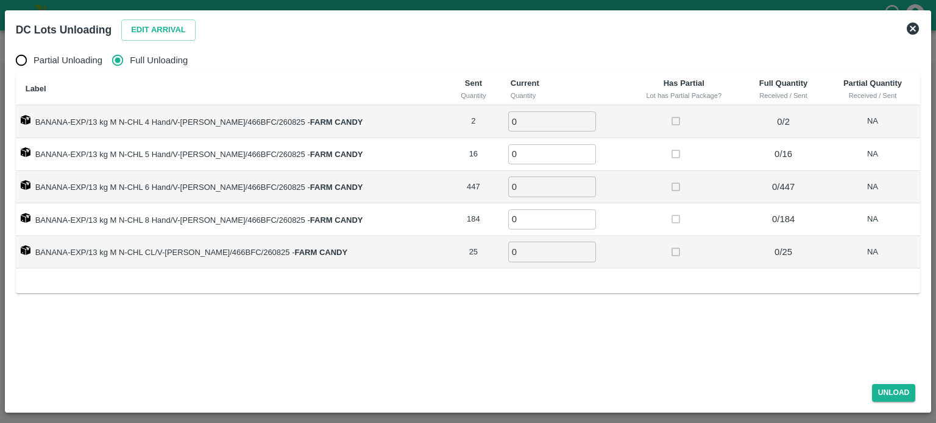
click at [525, 117] on input "0" at bounding box center [552, 121] width 88 height 20
type input "2"
type input "16"
type input "447"
type input "184"
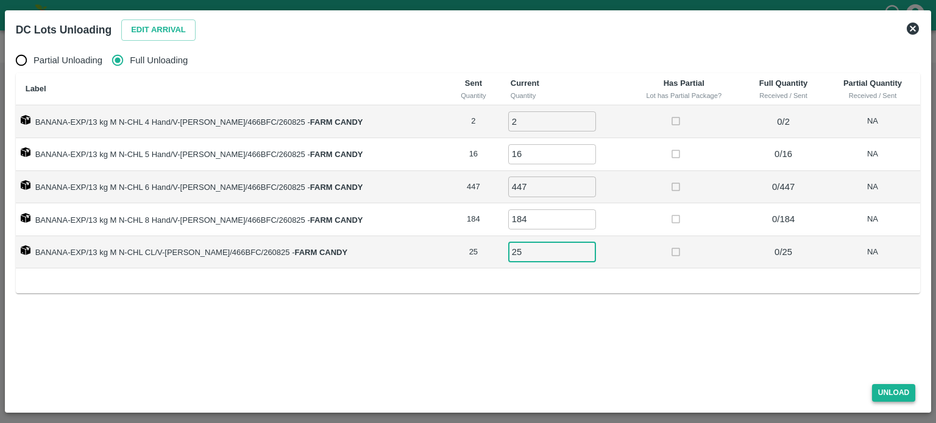
type input "25"
click at [883, 393] on button "Unload" at bounding box center [894, 393] width 44 height 18
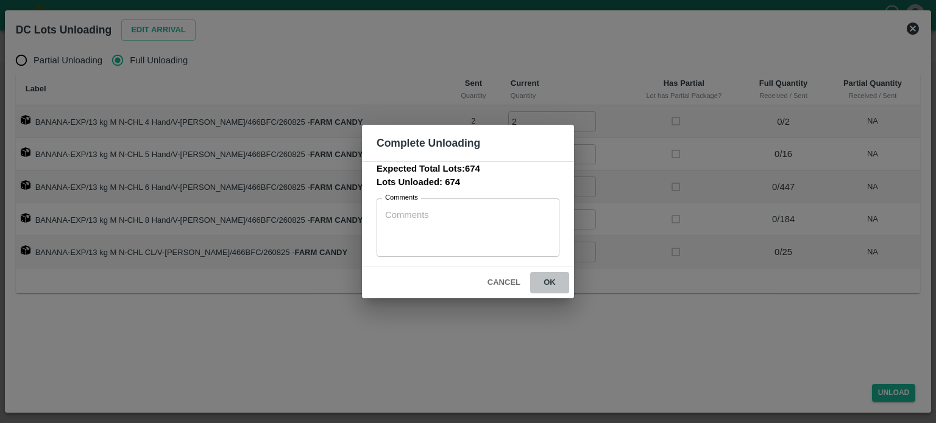
click at [546, 283] on button "ok" at bounding box center [549, 282] width 39 height 21
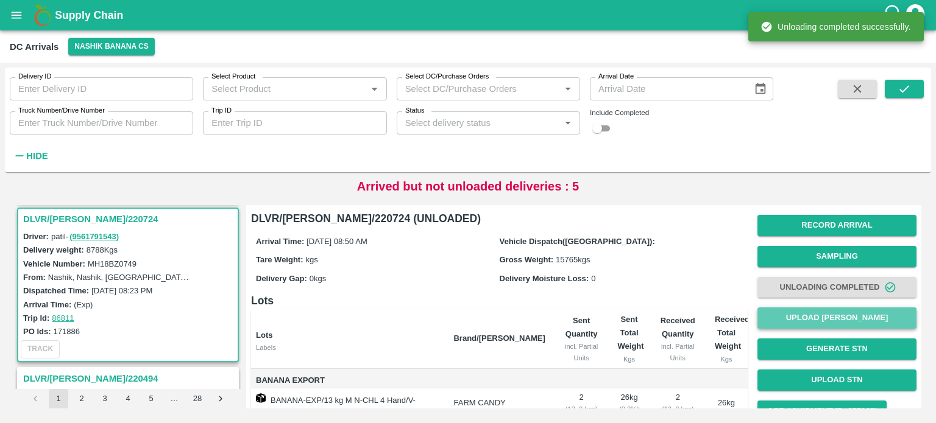
click at [815, 325] on button "Upload [PERSON_NAME]" at bounding box center [836, 318] width 159 height 21
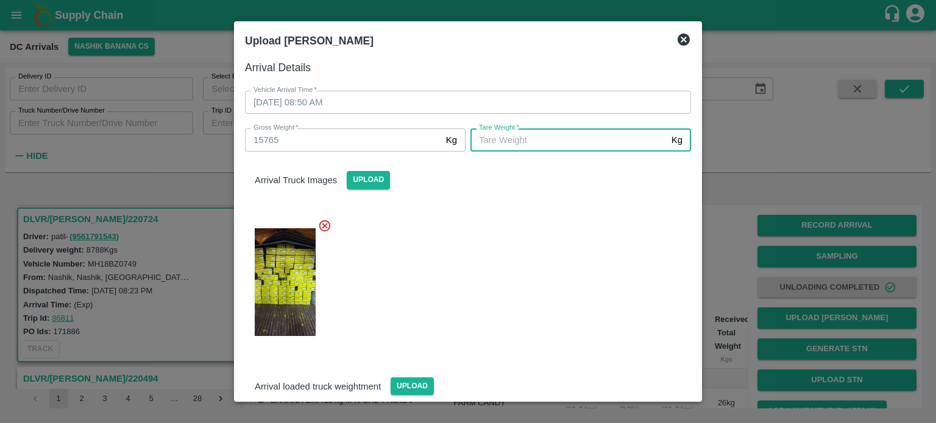
click at [519, 143] on input "[PERSON_NAME]   *" at bounding box center [568, 140] width 196 height 23
type input "6335"
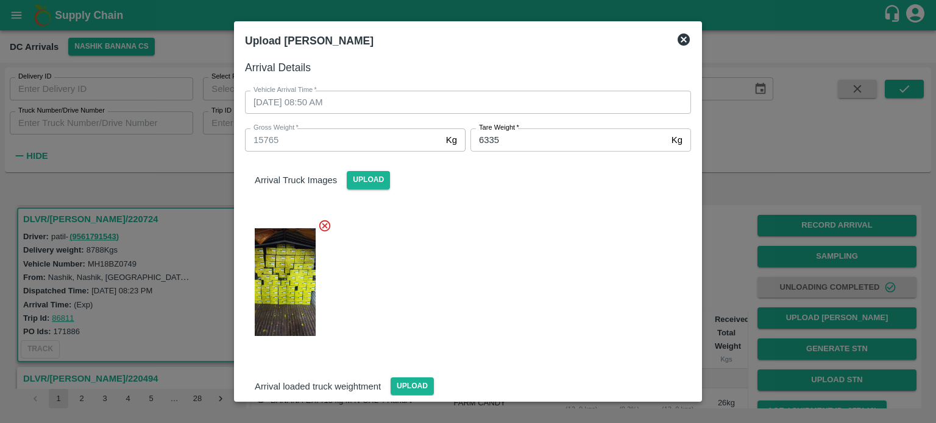
click at [523, 272] on div at bounding box center [463, 279] width 456 height 140
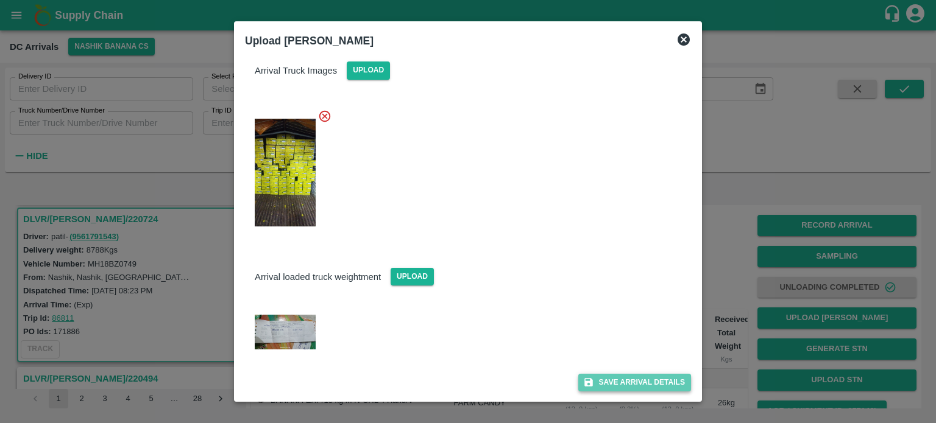
click at [624, 380] on button "Save Arrival Details" at bounding box center [634, 383] width 113 height 18
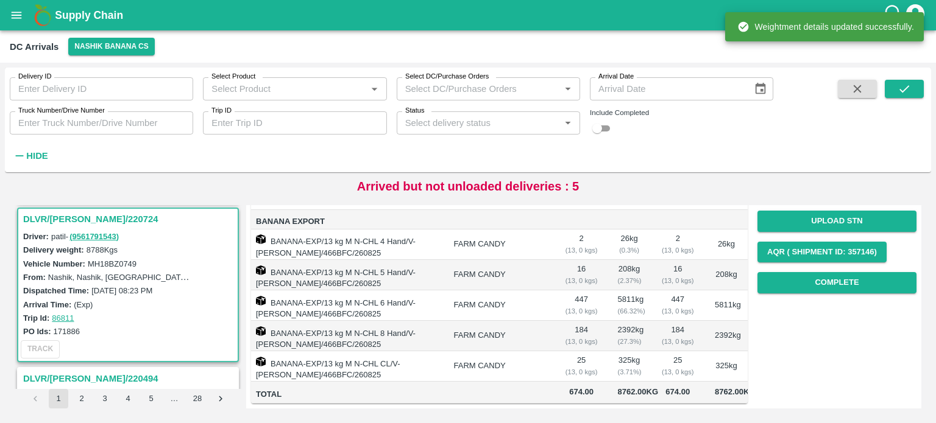
scroll to position [175, 0]
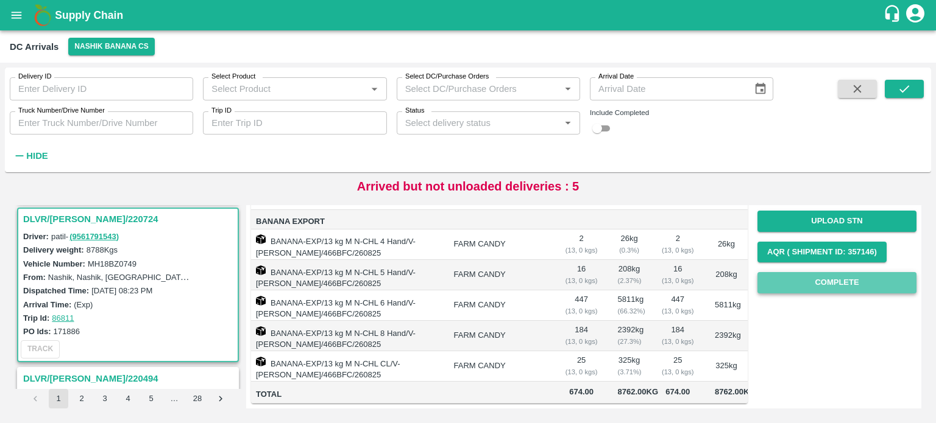
click at [824, 272] on button "Complete" at bounding box center [836, 282] width 159 height 21
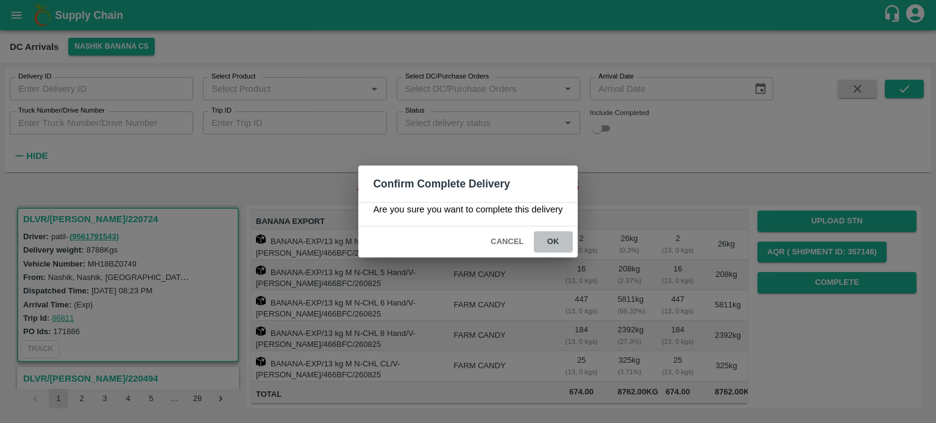
click at [551, 236] on button "ok" at bounding box center [553, 241] width 39 height 21
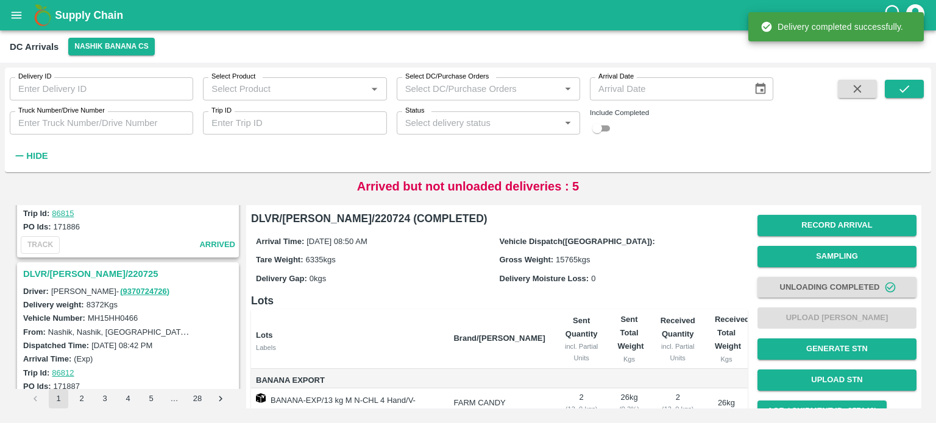
scroll to position [266, 0]
click at [88, 267] on h3 "DLVR/[PERSON_NAME]/220725" at bounding box center [129, 275] width 213 height 16
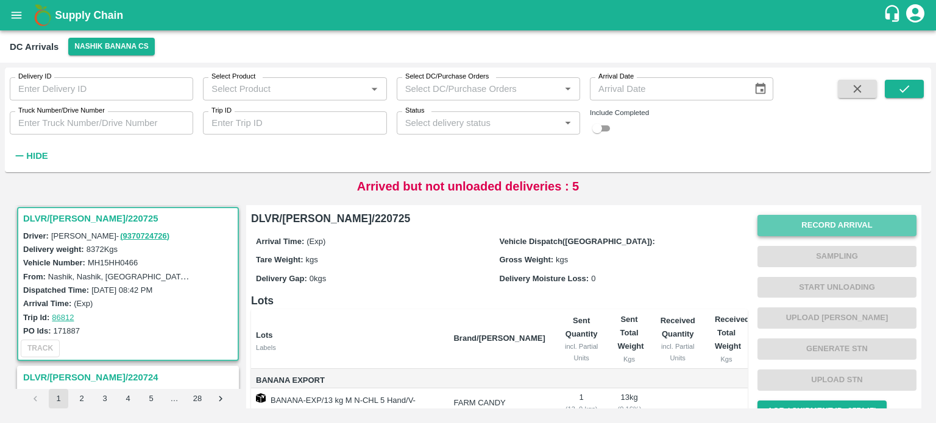
click at [795, 225] on button "Record Arrival" at bounding box center [836, 225] width 159 height 21
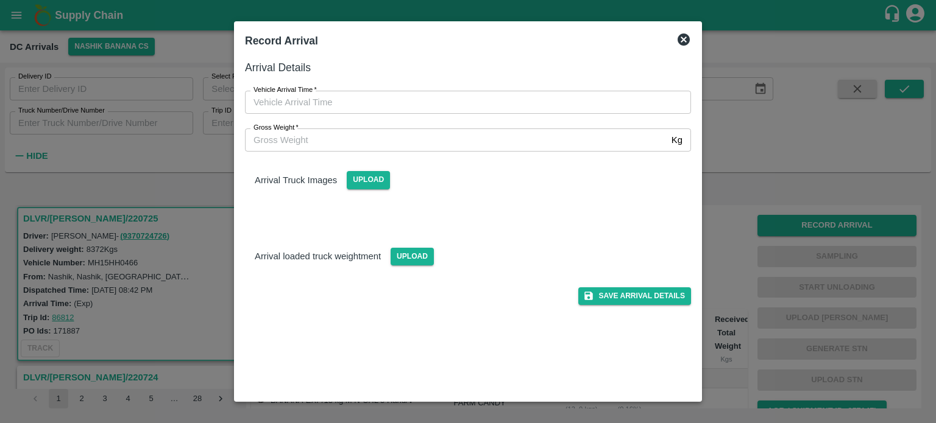
type input "DD/MM/YYYY hh:mm aa"
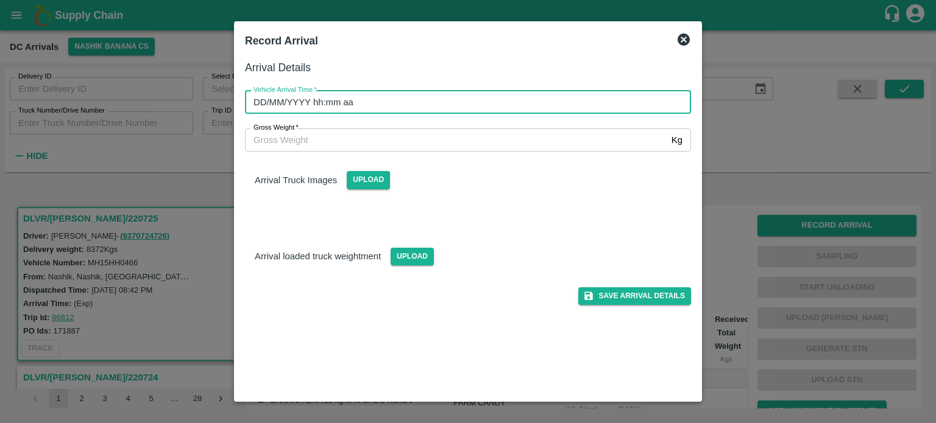
click at [509, 100] on input "DD/MM/YYYY hh:mm aa" at bounding box center [463, 102] width 437 height 23
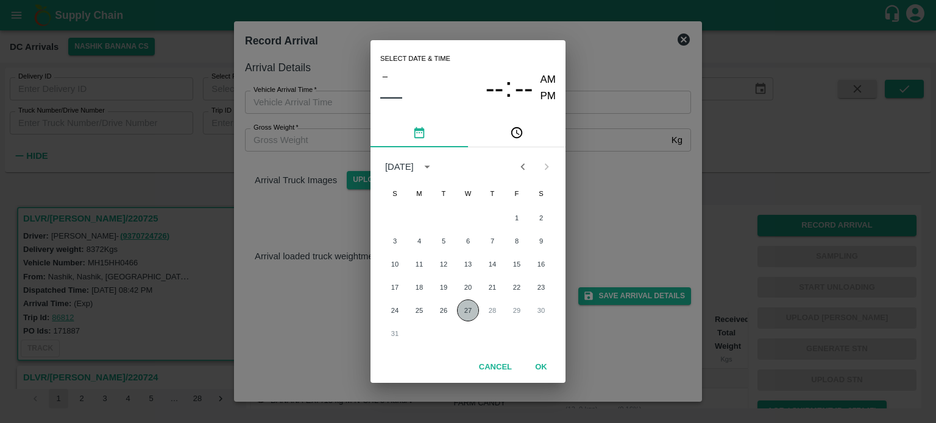
click at [462, 308] on button "27" at bounding box center [468, 311] width 22 height 22
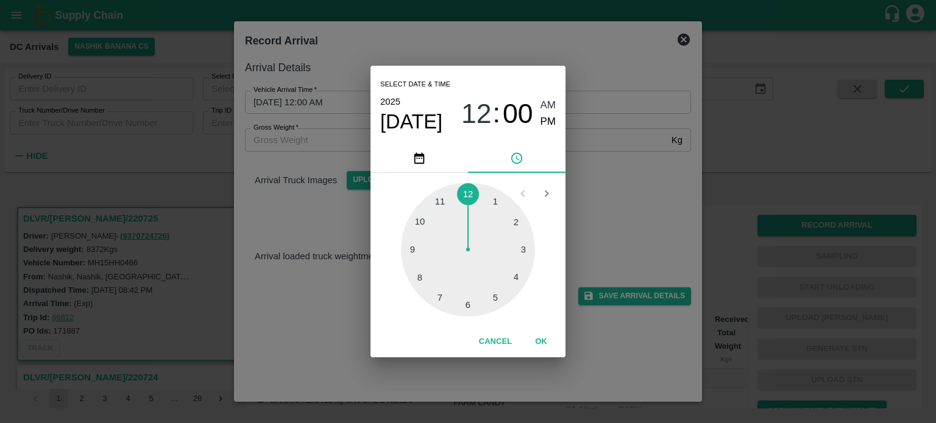
click at [467, 307] on div at bounding box center [468, 250] width 134 height 134
click at [519, 219] on div at bounding box center [468, 250] width 134 height 134
type input "[DATE] 06:10 AM"
click at [592, 202] on div "Select date & time [DATE] 06 : 10 AM PM 05 10 15 20 25 30 35 40 45 50 55 00 Can…" at bounding box center [468, 211] width 936 height 423
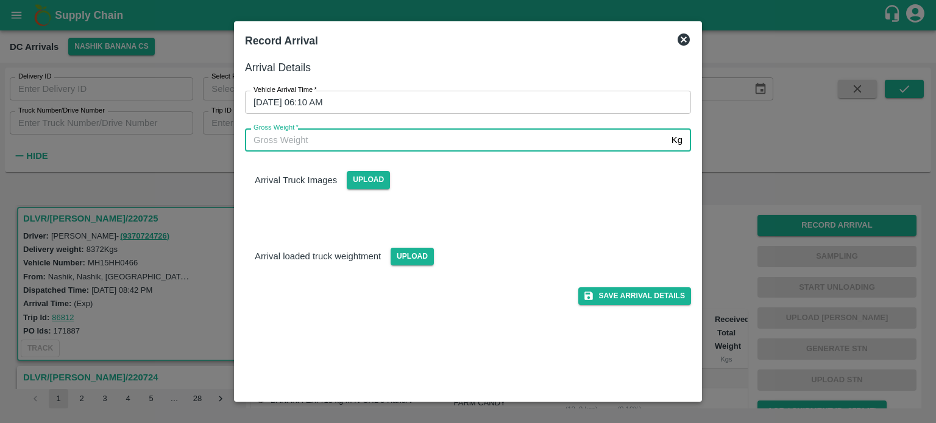
click at [262, 139] on input "Gross Weight   *" at bounding box center [455, 140] width 421 height 23
type input "15065"
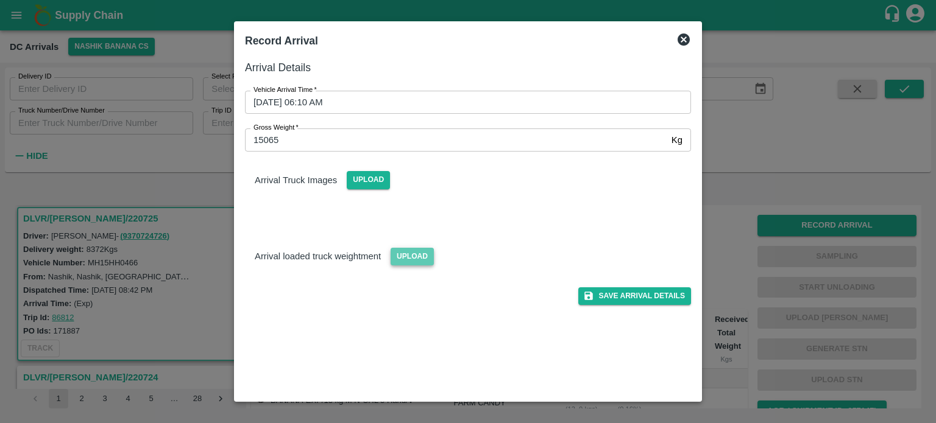
click at [412, 250] on span "Upload" at bounding box center [411, 257] width 43 height 18
click at [0, 0] on input "Upload" at bounding box center [0, 0] width 0 height 0
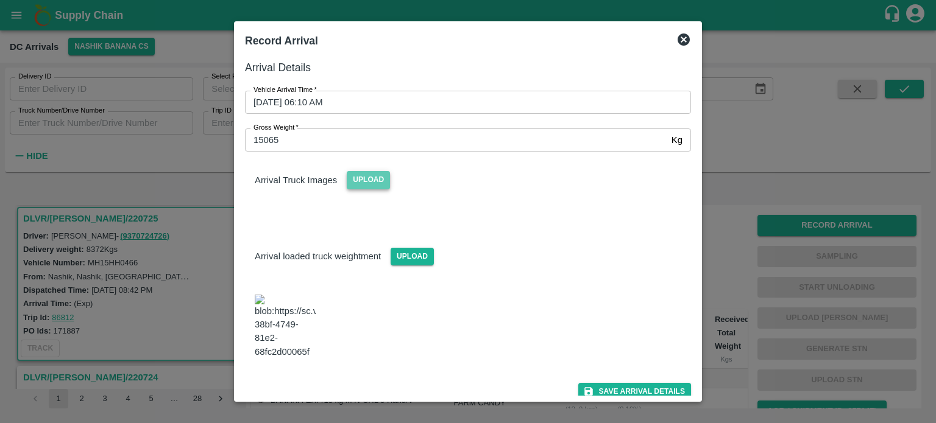
click at [364, 179] on span "Upload" at bounding box center [368, 180] width 43 height 18
click at [0, 0] on input "Upload" at bounding box center [0, 0] width 0 height 0
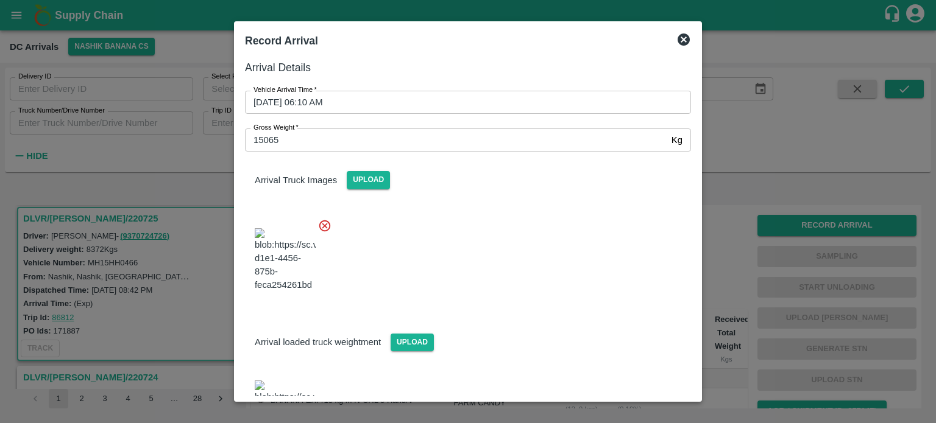
scroll to position [111, 0]
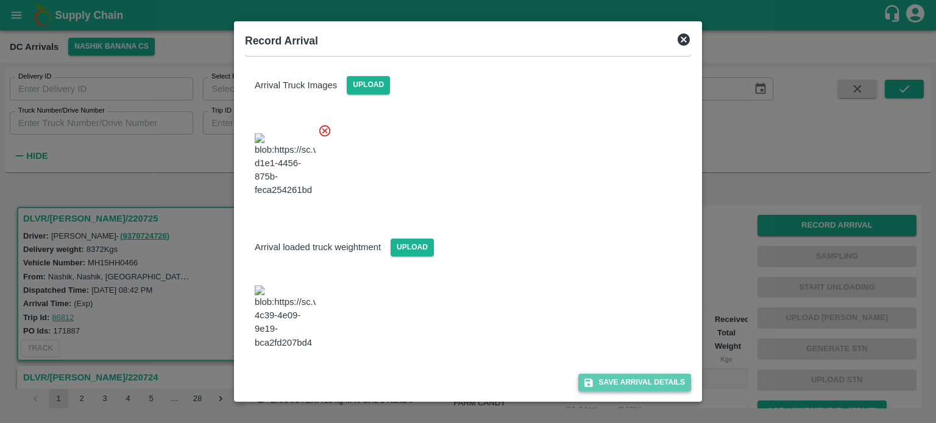
click at [621, 383] on button "Save Arrival Details" at bounding box center [634, 383] width 113 height 18
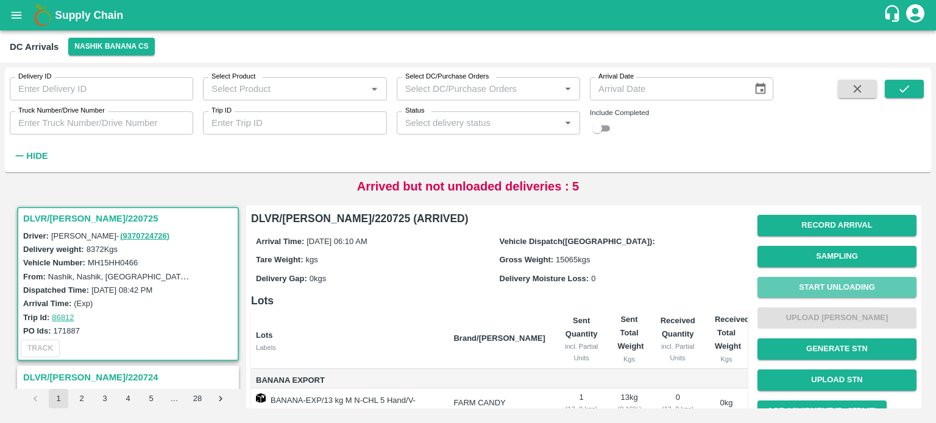
click at [826, 292] on button "Start Unloading" at bounding box center [836, 287] width 159 height 21
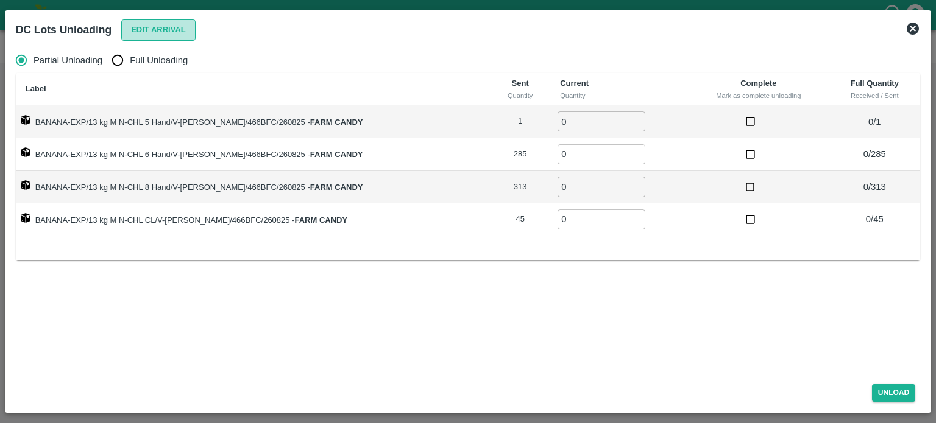
click at [166, 35] on button "Edit Arrival" at bounding box center [158, 29] width 74 height 21
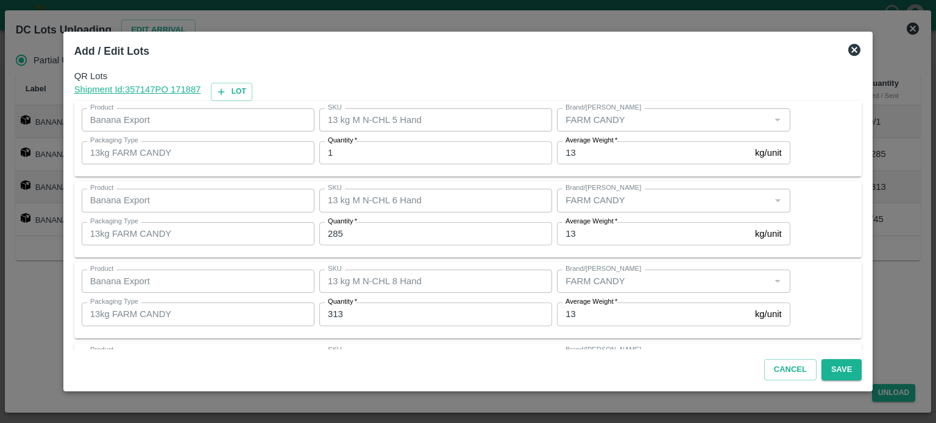
click at [348, 153] on input "1" at bounding box center [435, 152] width 233 height 23
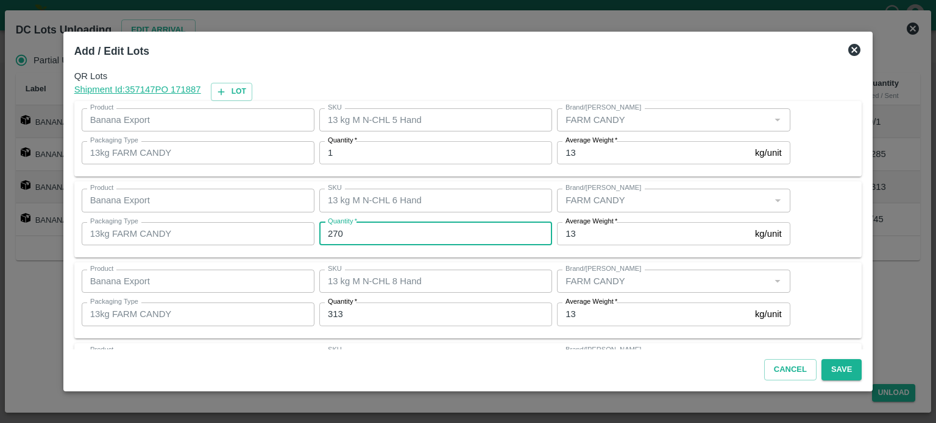
type input "270"
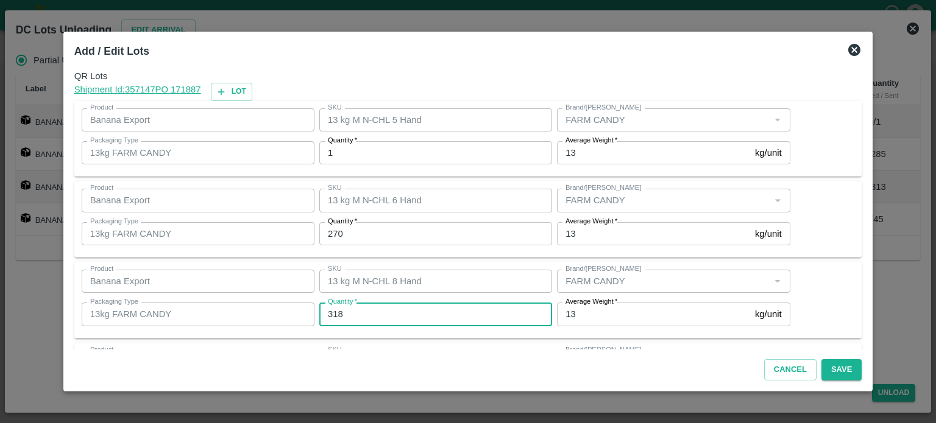
type input "318"
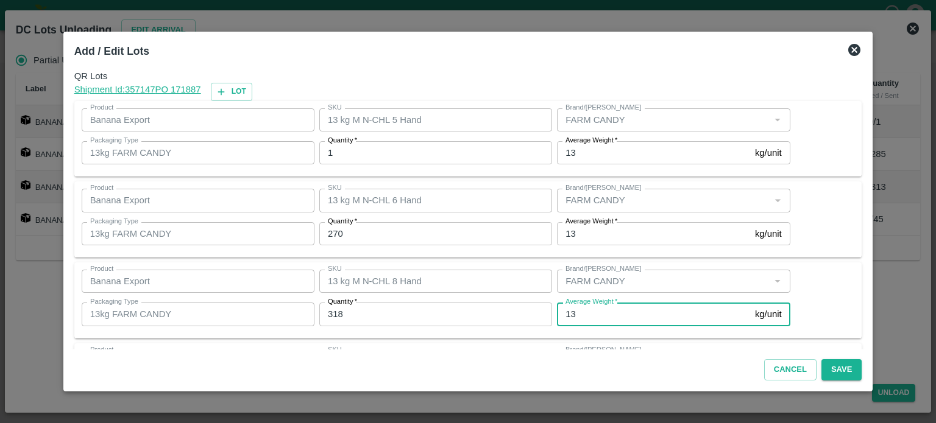
scroll to position [79, 0]
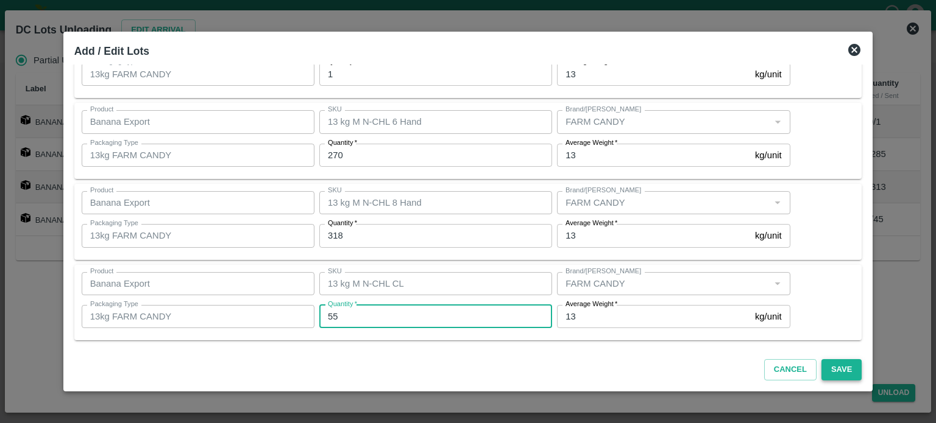
type input "55"
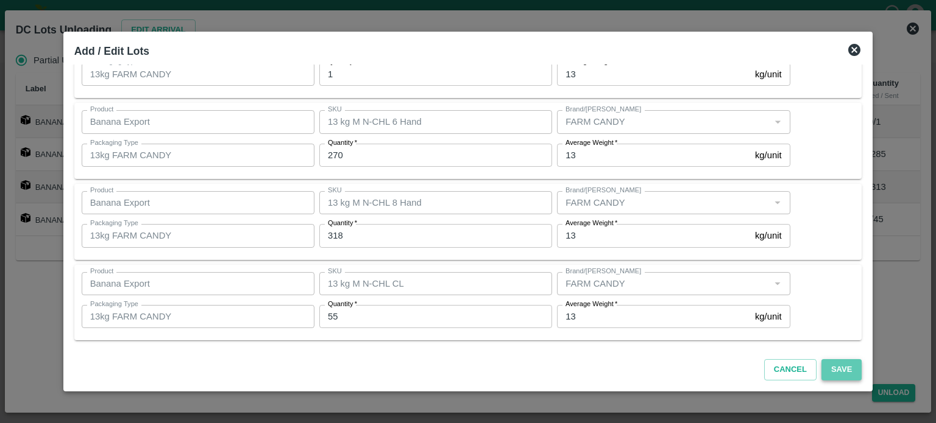
click at [821, 370] on button "Save" at bounding box center [841, 369] width 40 height 21
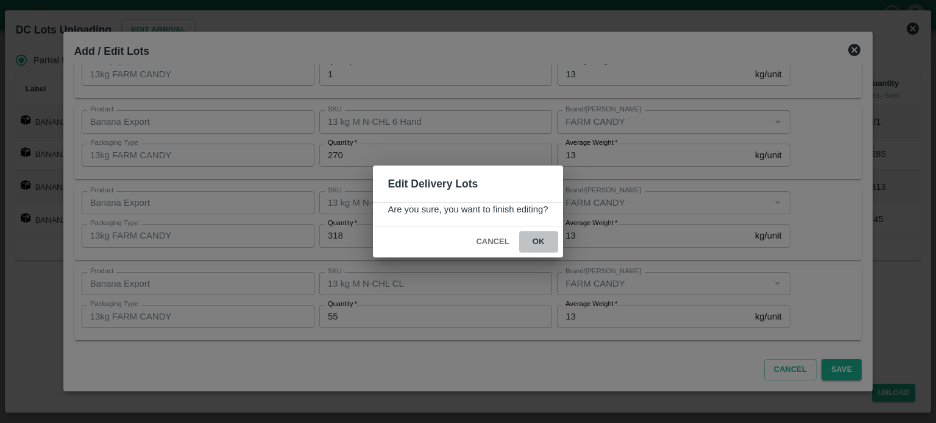
click at [535, 243] on button "ok" at bounding box center [538, 241] width 39 height 21
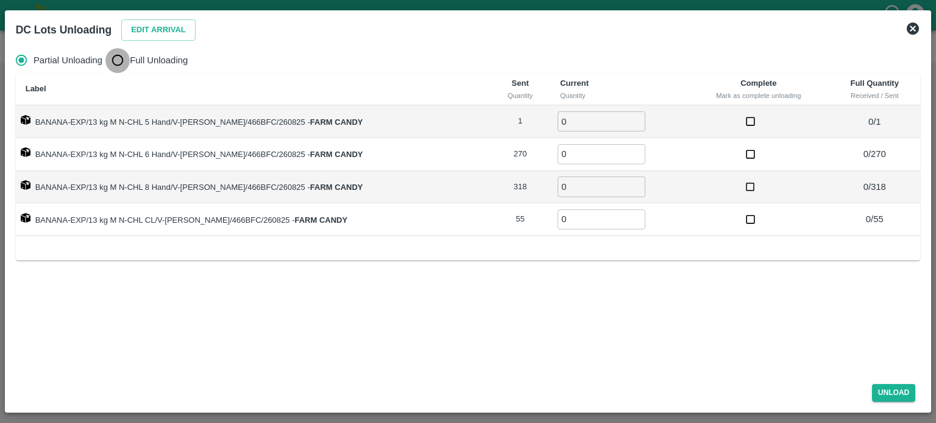
click at [117, 61] on input "Full Unloading" at bounding box center [117, 60] width 24 height 24
radio input "true"
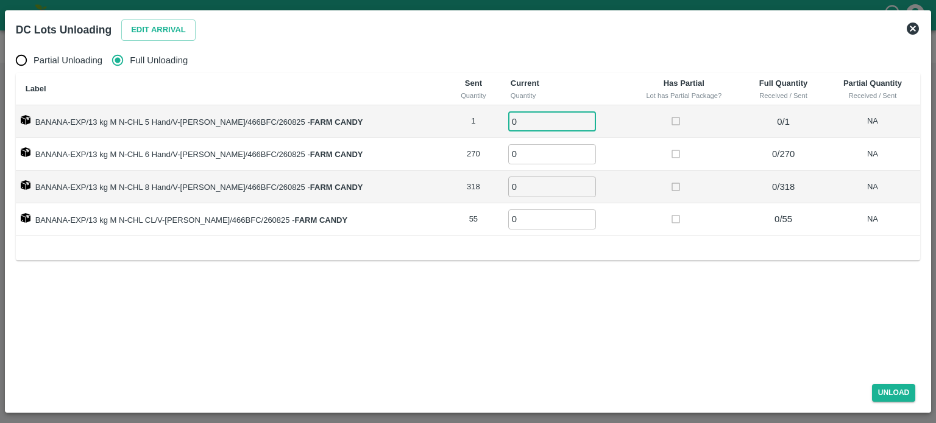
click at [518, 120] on input "0" at bounding box center [552, 121] width 88 height 20
type input "1"
type input "270"
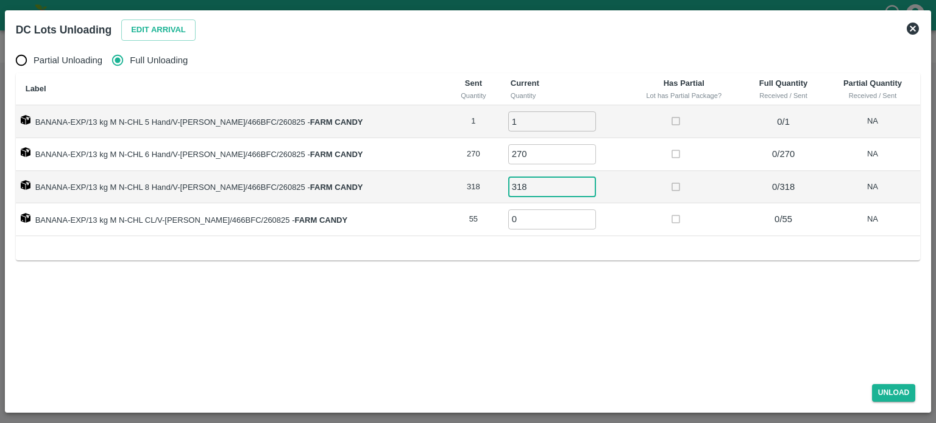
type input "318"
type input "55"
click at [894, 389] on button "Unload" at bounding box center [894, 393] width 44 height 18
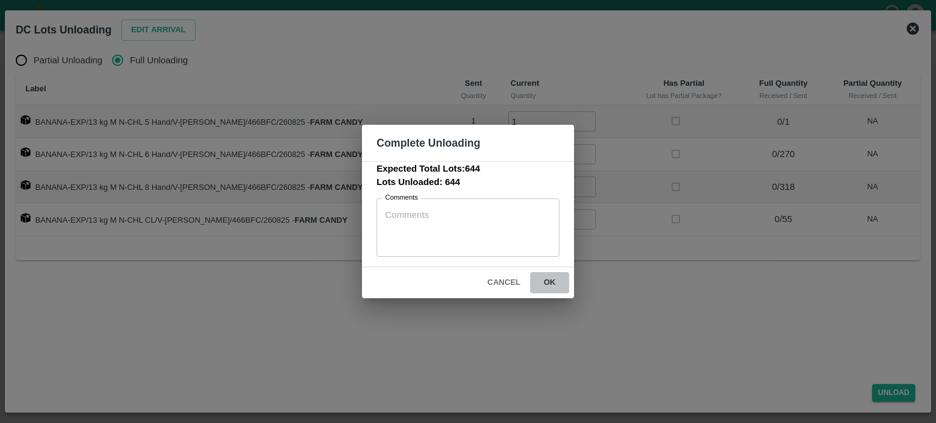
click at [552, 280] on button "ok" at bounding box center [549, 282] width 39 height 21
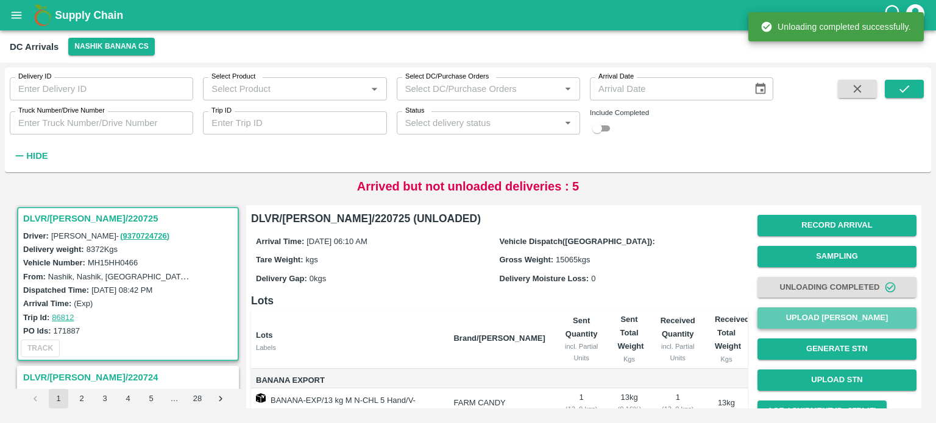
click at [831, 319] on button "Upload [PERSON_NAME]" at bounding box center [836, 318] width 159 height 21
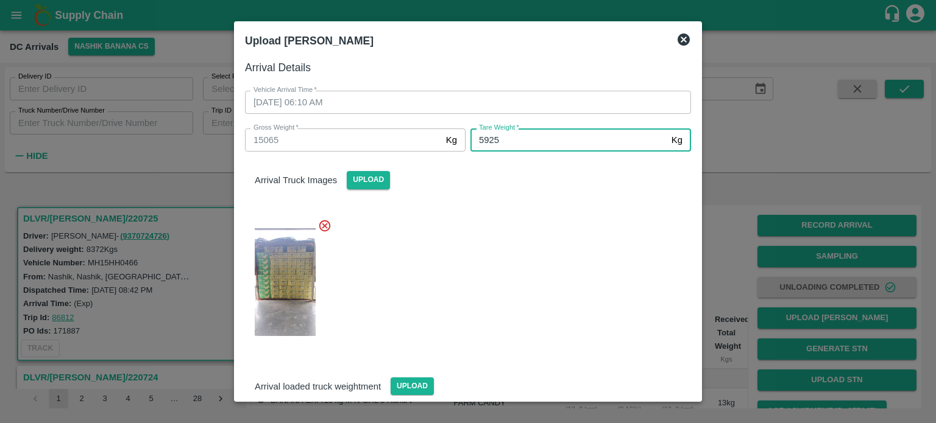
type input "5925"
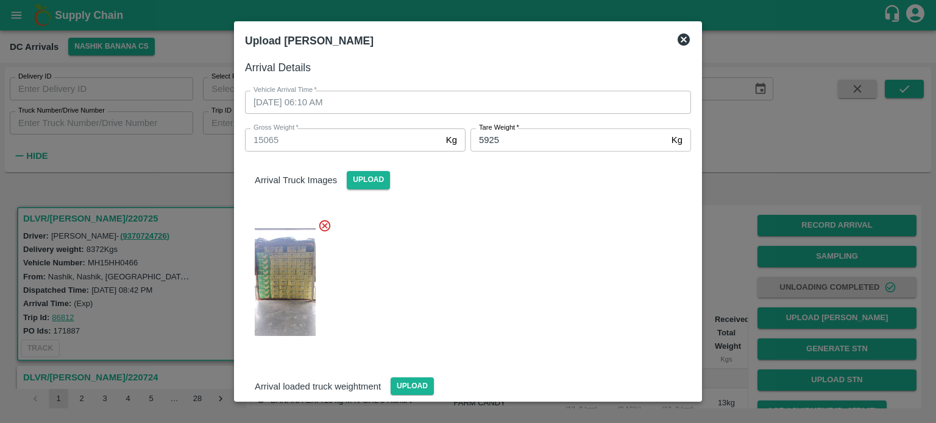
click at [558, 281] on div at bounding box center [463, 279] width 456 height 140
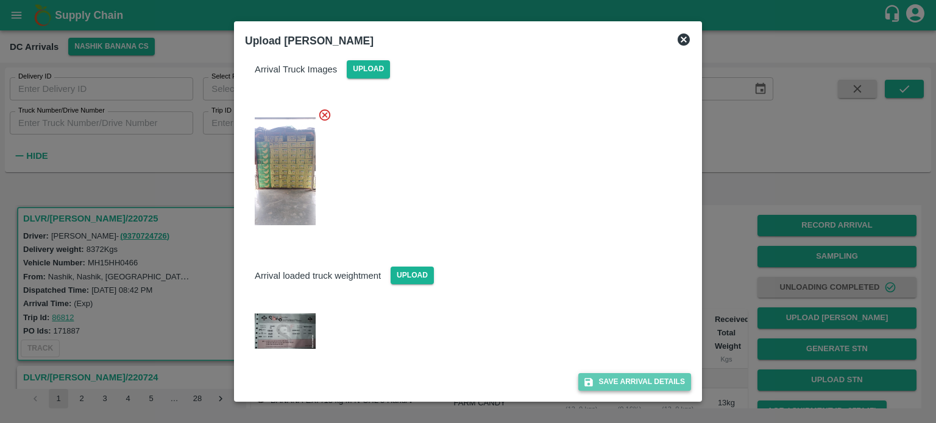
click at [622, 376] on button "Save Arrival Details" at bounding box center [634, 382] width 113 height 18
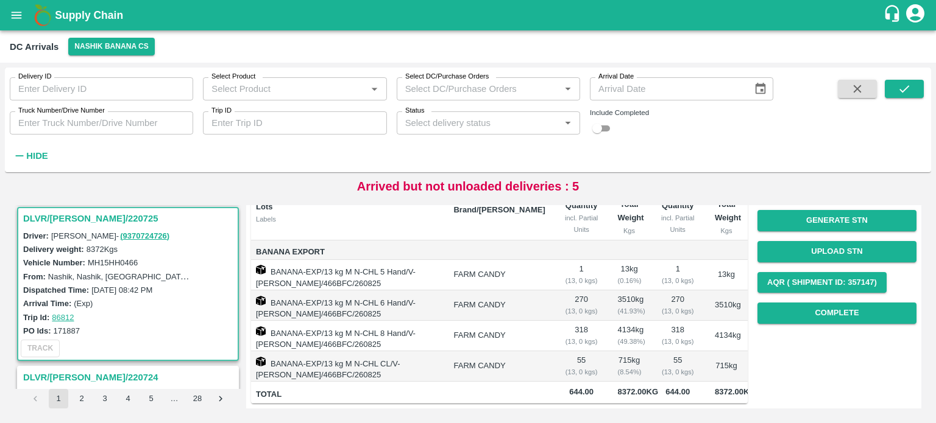
scroll to position [131, 0]
click at [819, 311] on button "Complete" at bounding box center [836, 313] width 159 height 21
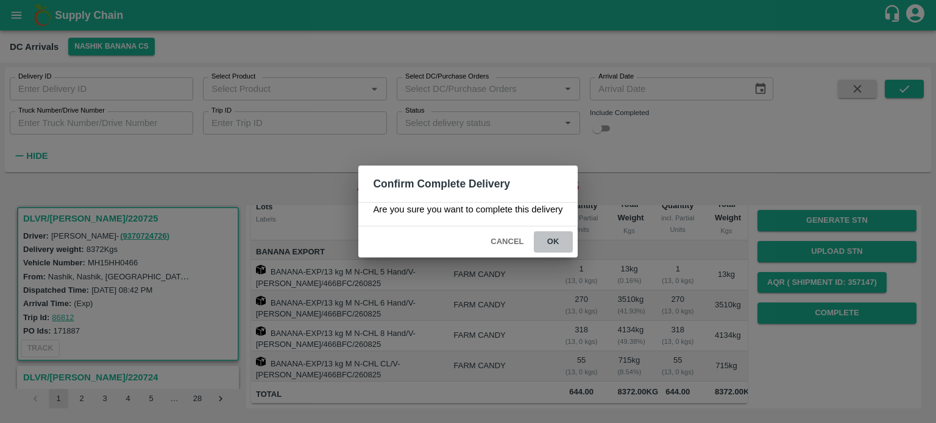
click at [552, 243] on button "ok" at bounding box center [553, 241] width 39 height 21
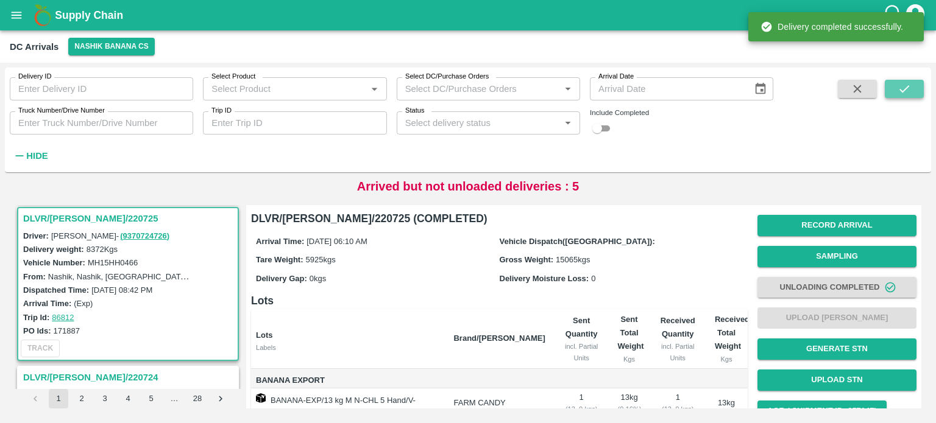
click at [904, 90] on icon "submit" at bounding box center [904, 88] width 10 height 7
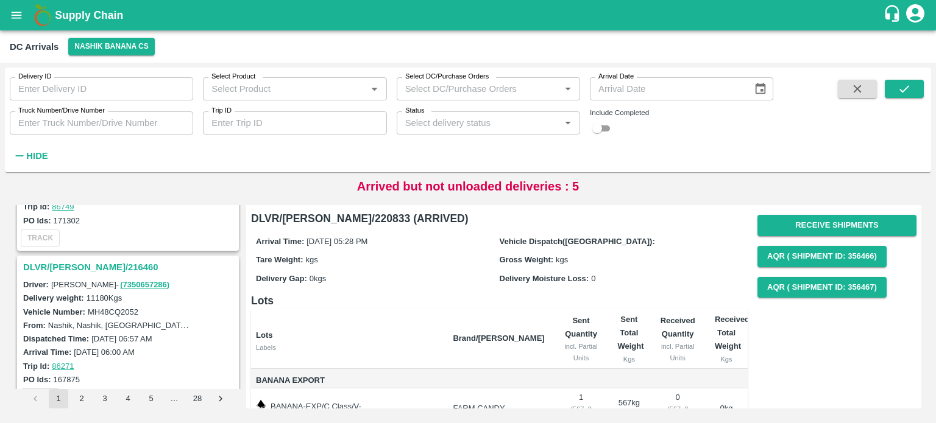
scroll to position [752, 0]
click at [72, 259] on h3 "DLVR/[PERSON_NAME]/216460" at bounding box center [129, 266] width 213 height 16
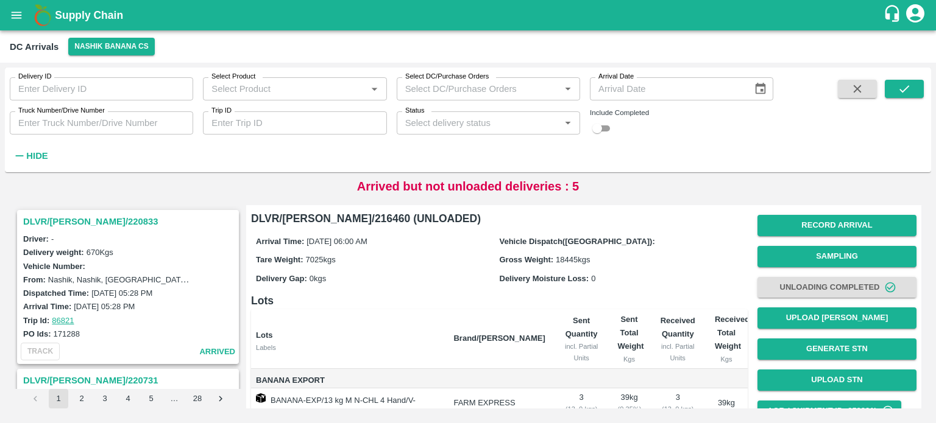
click at [41, 114] on label "Truck Number/Drive Number" at bounding box center [61, 111] width 86 height 10
click at [41, 114] on input "Truck Number/Drive Number" at bounding box center [101, 122] width 183 height 23
type input "4387"
click at [613, 120] on div "Include Completed" at bounding box center [681, 123] width 183 height 26
click at [606, 131] on input "checkbox" at bounding box center [597, 128] width 44 height 15
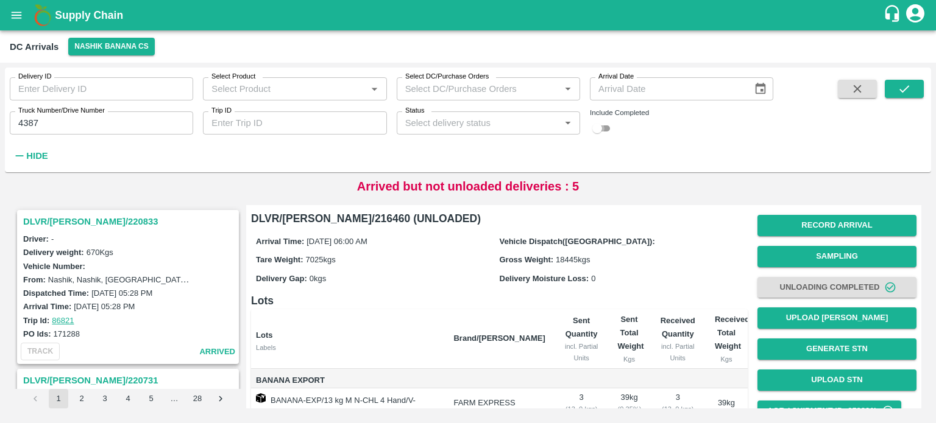
checkbox input "true"
click at [894, 91] on button "submit" at bounding box center [903, 89] width 39 height 18
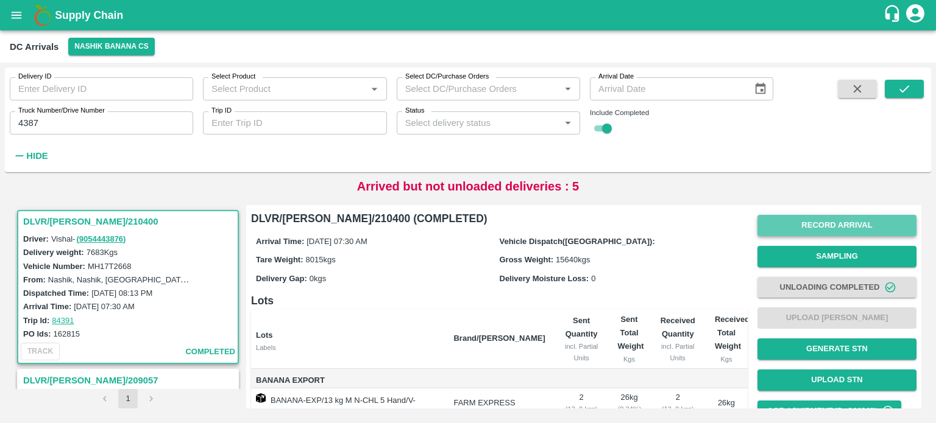
click at [838, 226] on button "Record Arrival" at bounding box center [836, 225] width 159 height 21
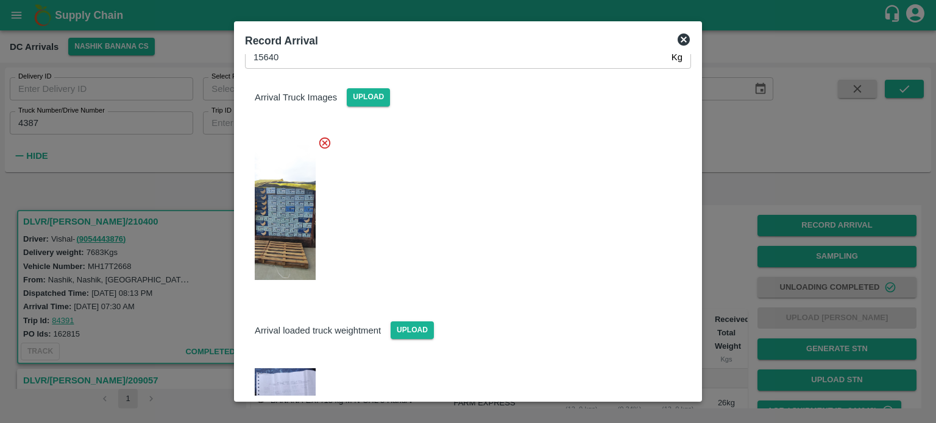
scroll to position [49, 0]
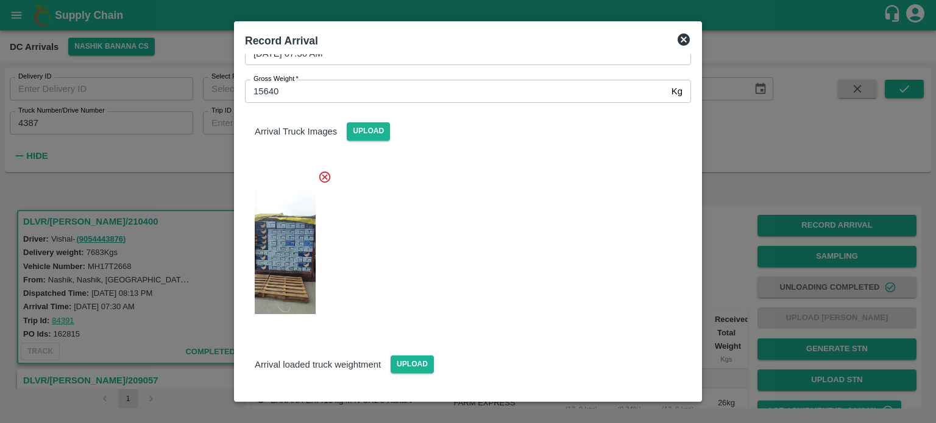
click at [681, 37] on icon at bounding box center [683, 39] width 15 height 15
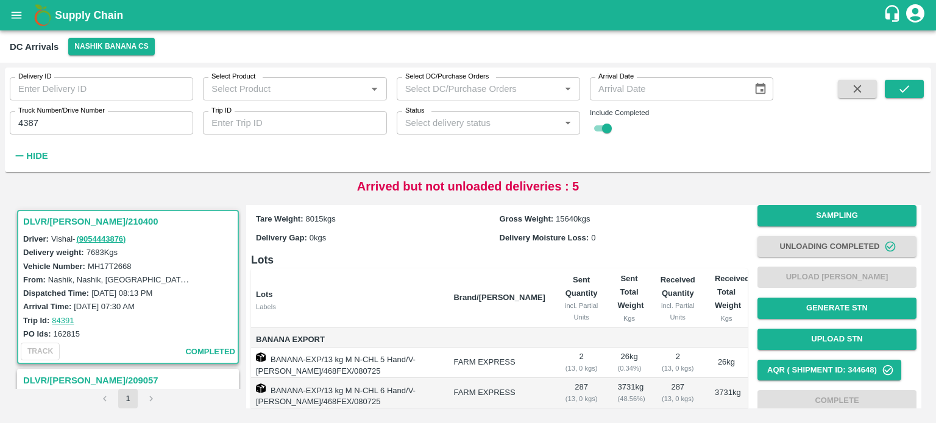
scroll to position [0, 0]
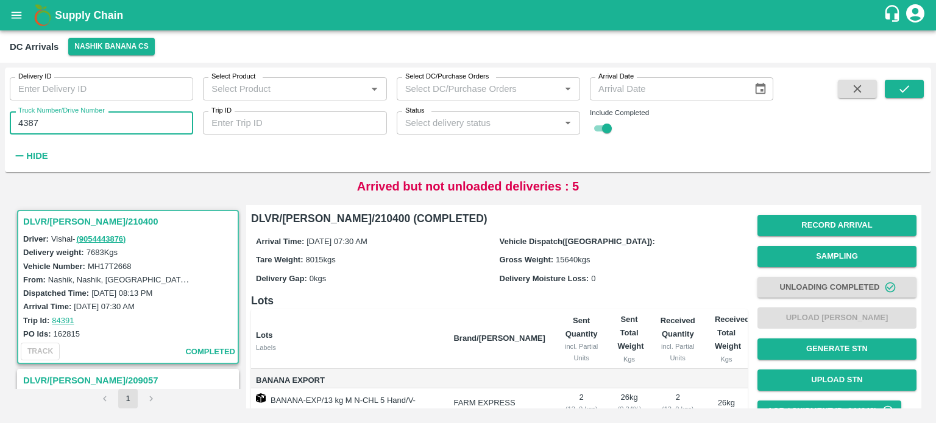
click at [95, 124] on input "4387" at bounding box center [101, 122] width 183 height 23
click at [905, 91] on icon "submit" at bounding box center [903, 88] width 13 height 13
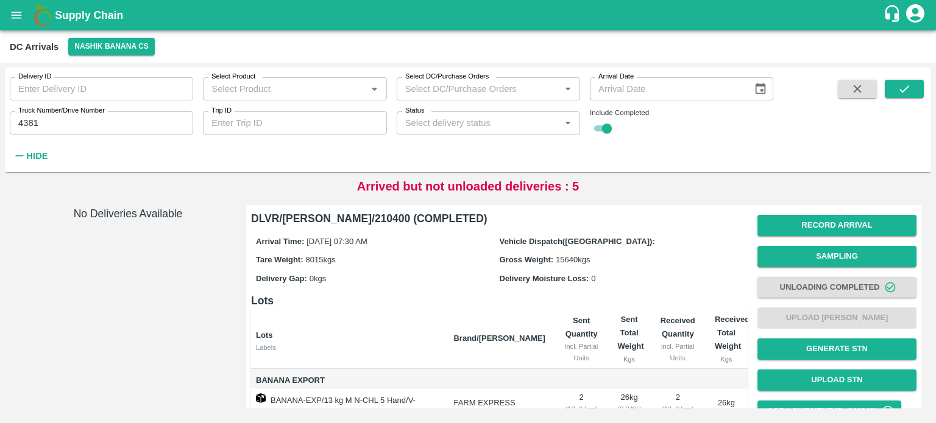
click at [60, 122] on input "4381" at bounding box center [101, 122] width 183 height 23
type input "4367"
click at [898, 98] on span at bounding box center [903, 122] width 39 height 85
click at [896, 94] on button "submit" at bounding box center [903, 89] width 39 height 18
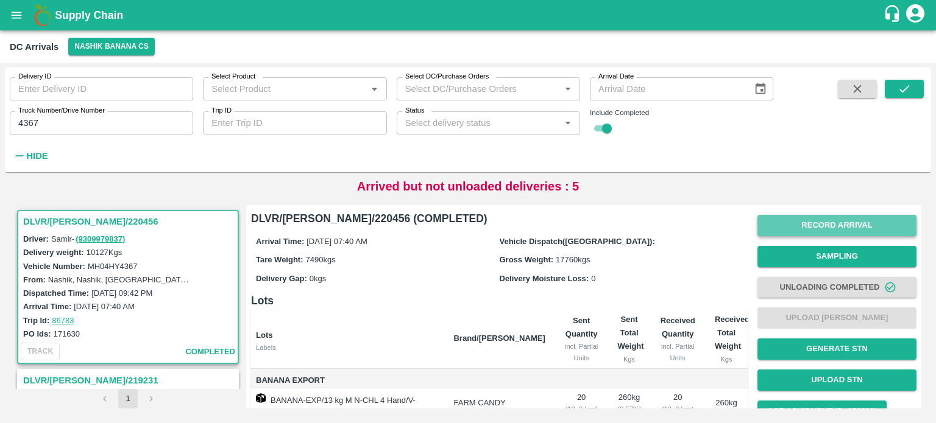
click at [839, 221] on button "Record Arrival" at bounding box center [836, 225] width 159 height 21
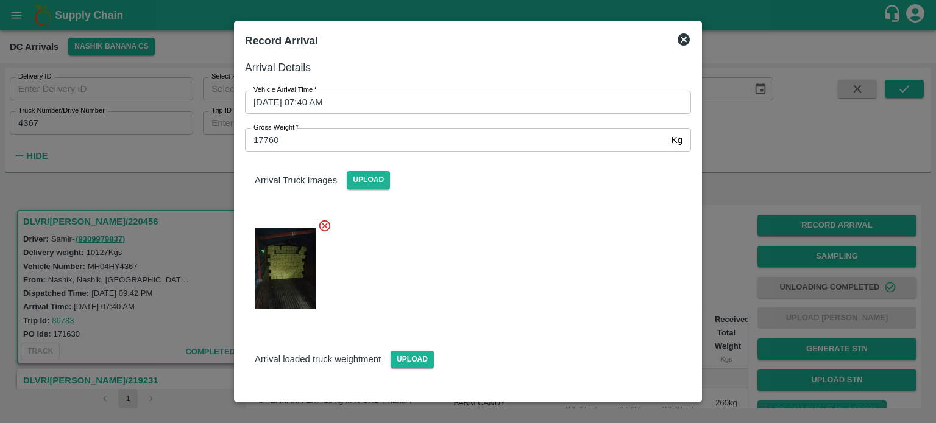
scroll to position [81, 0]
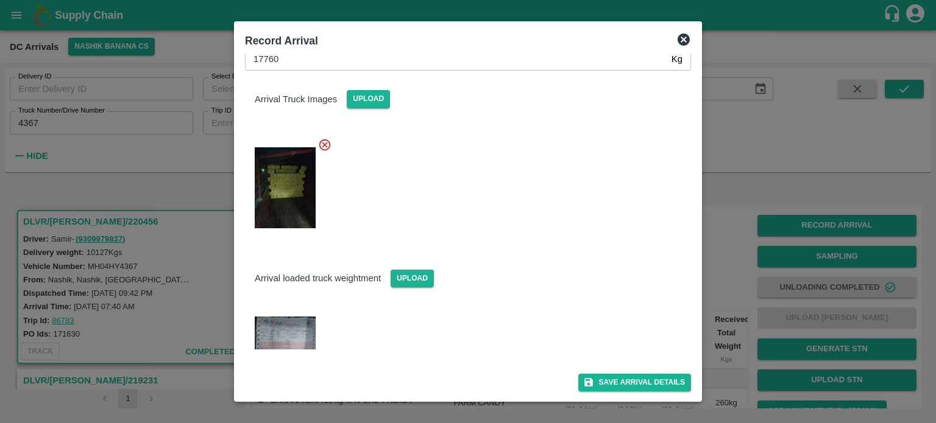
click at [293, 327] on img at bounding box center [285, 333] width 61 height 33
